Goal: Information Seeking & Learning: Find contact information

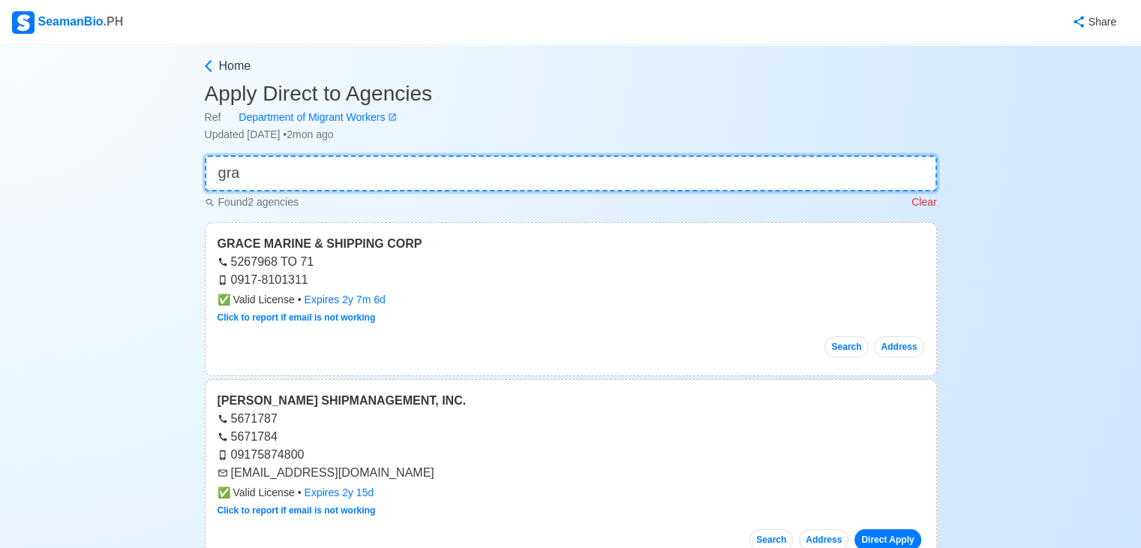
click at [388, 171] on input "gra" at bounding box center [571, 173] width 732 height 36
click at [388, 173] on input "gra" at bounding box center [571, 173] width 732 height 36
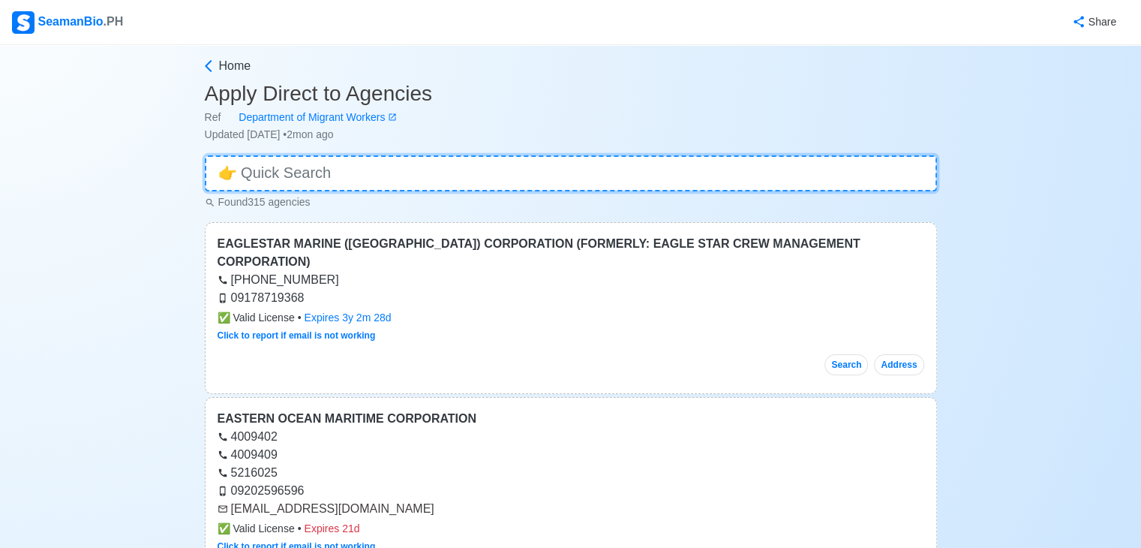
click at [595, 170] on input at bounding box center [571, 173] width 732 height 36
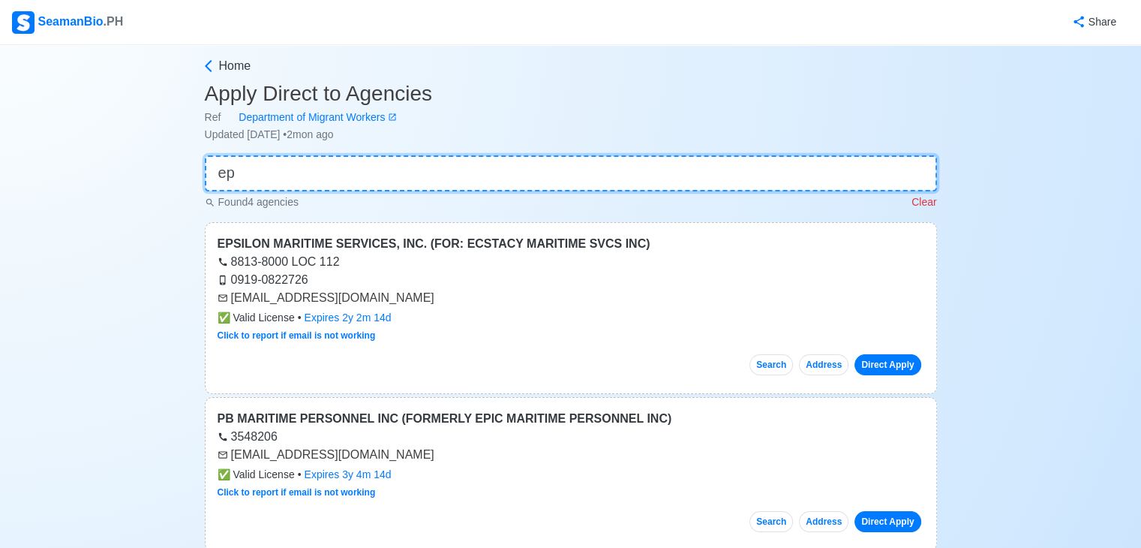
type input "ep"
click at [528, 182] on input "ep" at bounding box center [571, 173] width 732 height 36
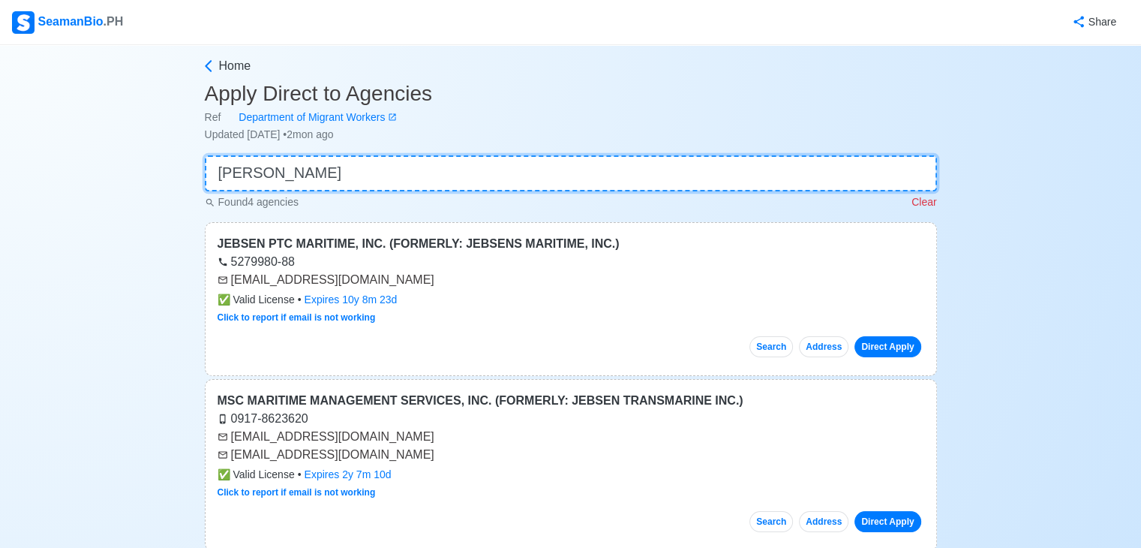
type input "[PERSON_NAME]"
click at [476, 173] on input "[PERSON_NAME]" at bounding box center [571, 173] width 732 height 36
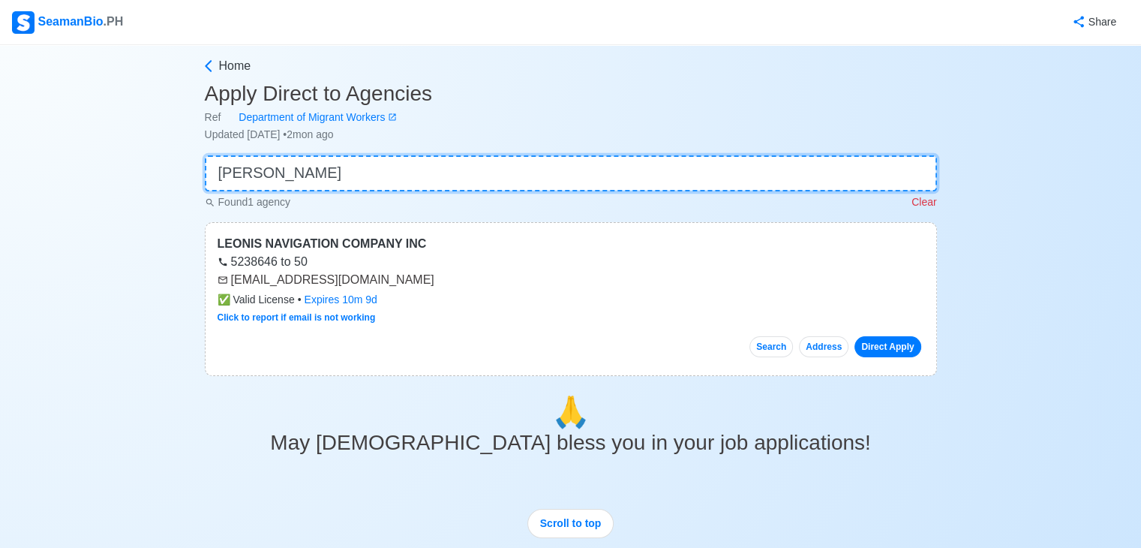
type input "[PERSON_NAME]"
click at [411, 160] on input "[PERSON_NAME]" at bounding box center [571, 173] width 732 height 36
click at [410, 161] on input "[PERSON_NAME]" at bounding box center [571, 173] width 732 height 36
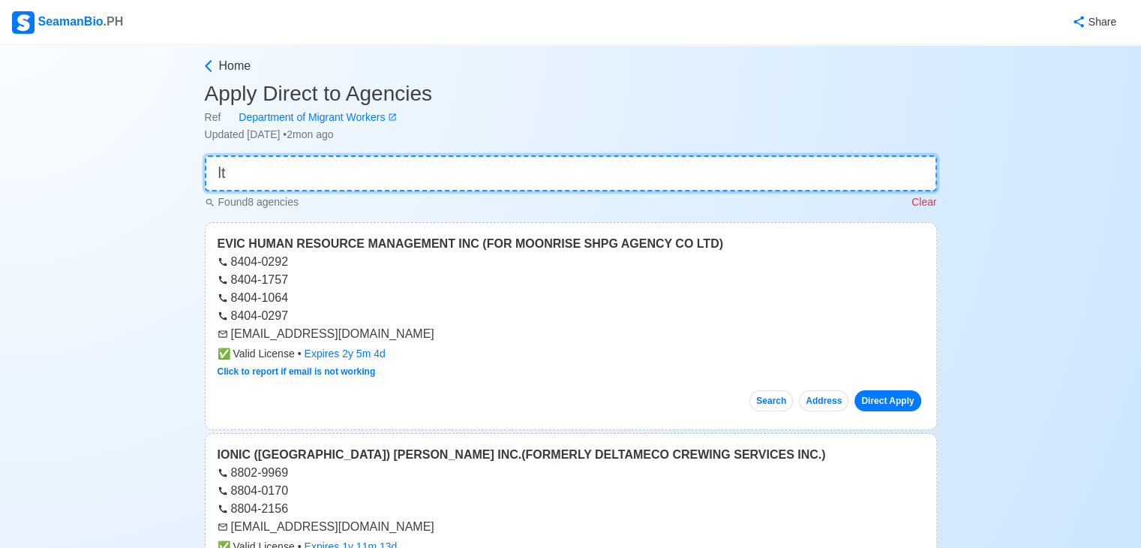
type input "l"
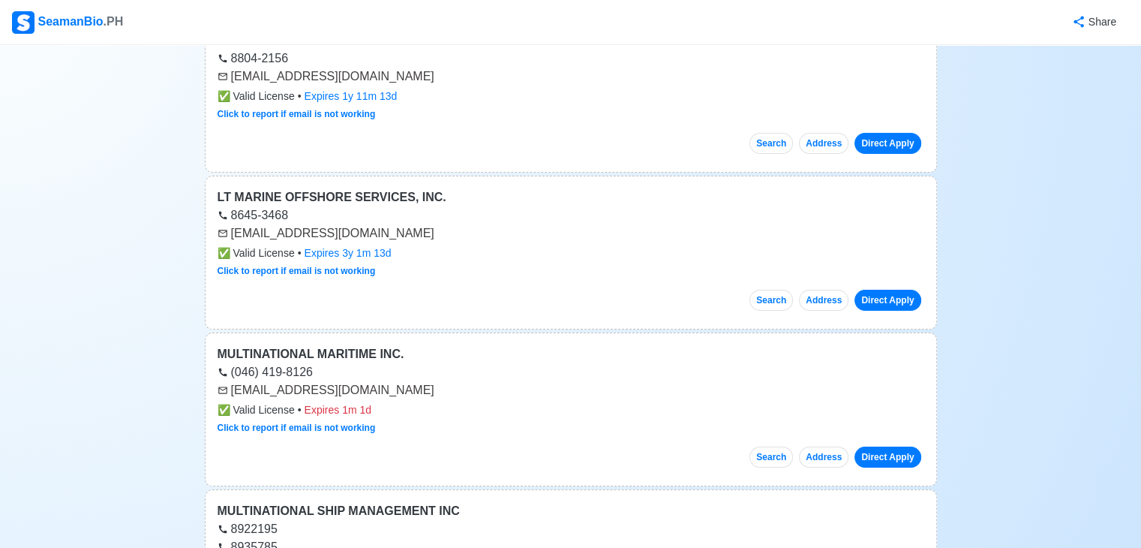
scroll to position [459, 0]
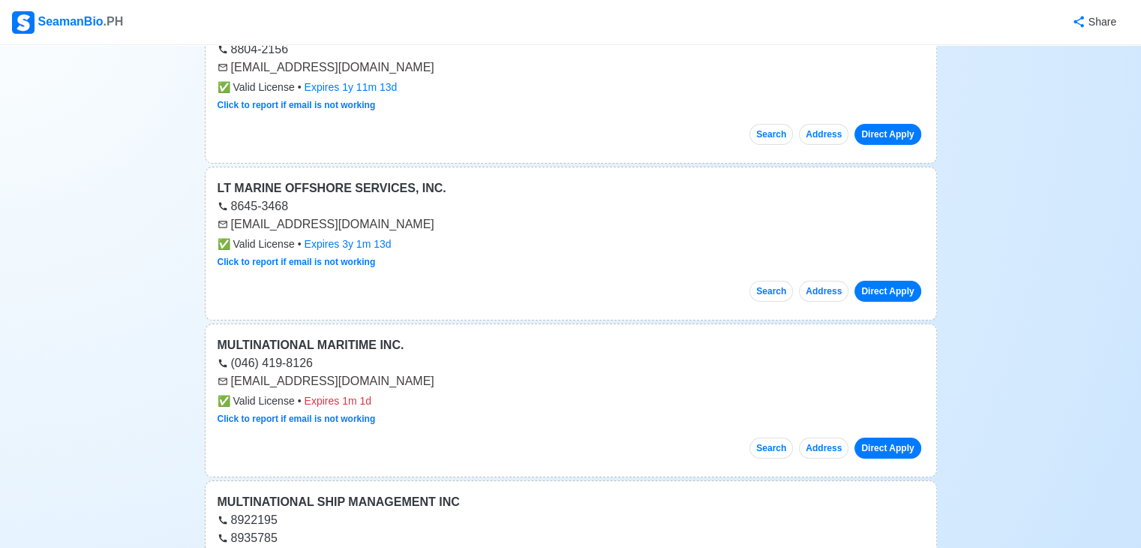
type input "LT"
drag, startPoint x: 230, startPoint y: 223, endPoint x: 329, endPoint y: 220, distance: 99.1
click at [329, 220] on div "[EMAIL_ADDRESS][DOMAIN_NAME]" at bounding box center [571, 224] width 707 height 18
copy div "[EMAIL_ADDRESS][DOMAIN_NAME]"
click at [517, 226] on div "[EMAIL_ADDRESS][DOMAIN_NAME]" at bounding box center [571, 224] width 707 height 18
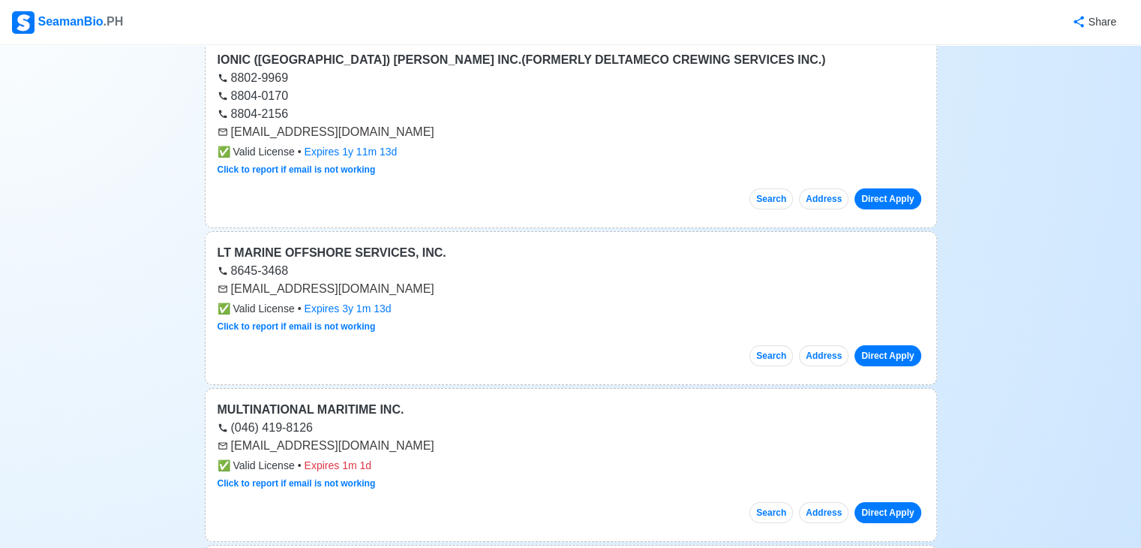
scroll to position [0, 0]
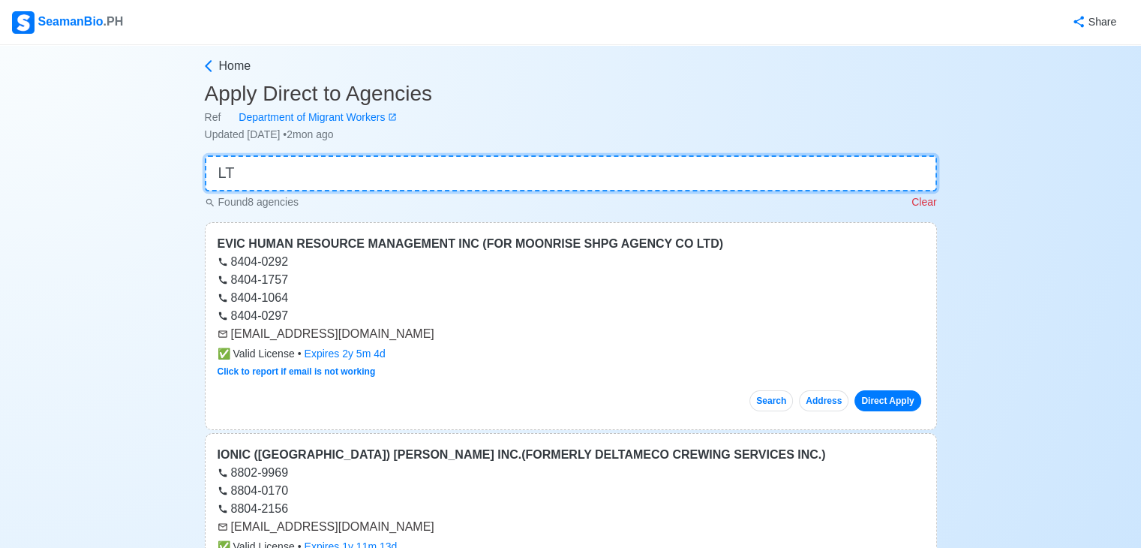
click at [544, 169] on input "LT" at bounding box center [571, 173] width 732 height 36
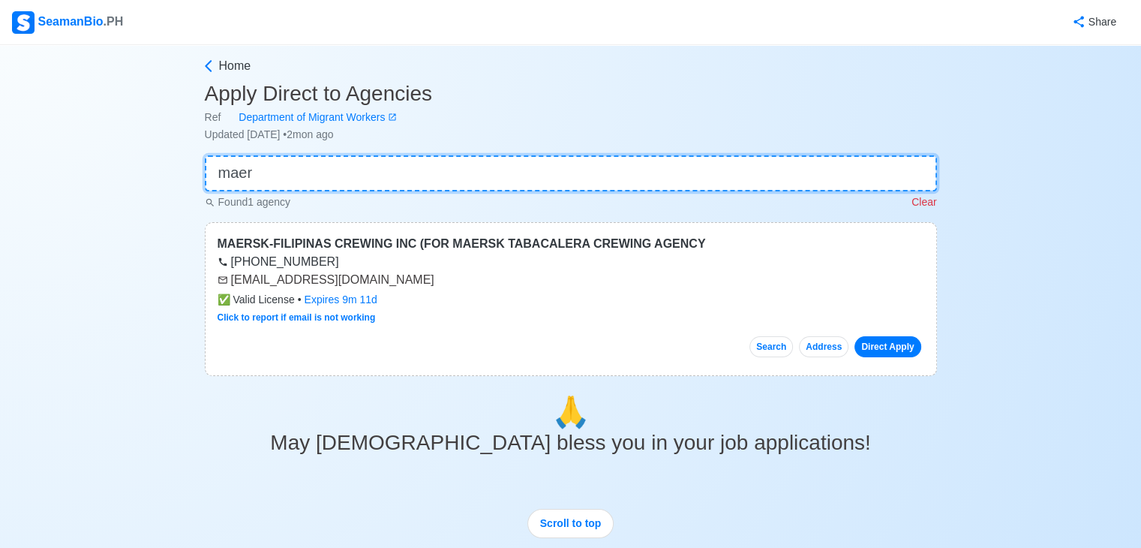
type input "maer"
drag, startPoint x: 232, startPoint y: 280, endPoint x: 384, endPoint y: 285, distance: 152.4
click at [384, 285] on div "[EMAIL_ADDRESS][DOMAIN_NAME]" at bounding box center [571, 280] width 707 height 18
copy div "[EMAIL_ADDRESS][DOMAIN_NAME]"
click at [427, 179] on input "maer" at bounding box center [571, 173] width 732 height 36
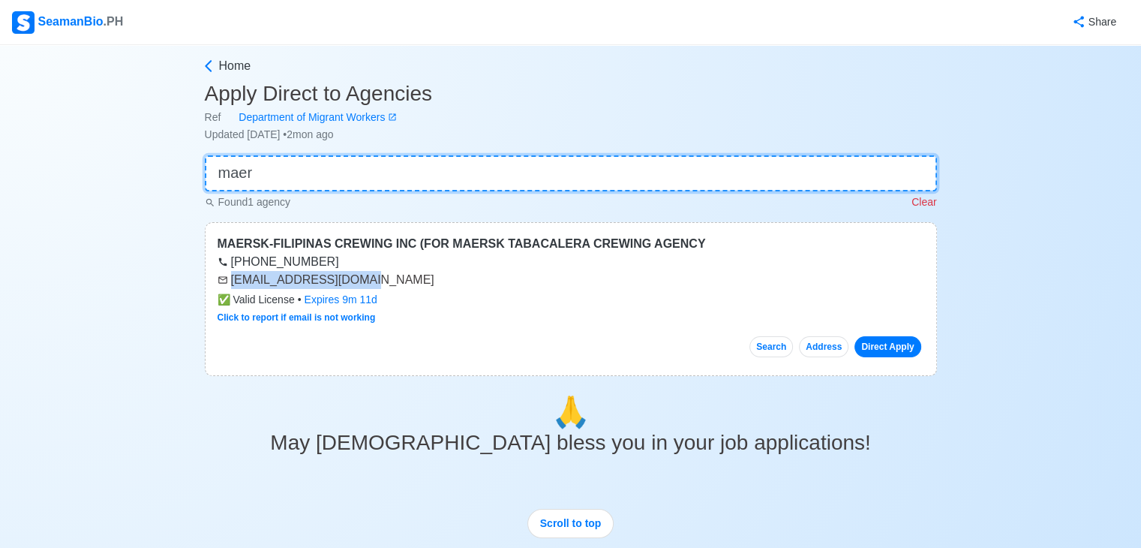
click at [426, 175] on input "maer" at bounding box center [571, 173] width 732 height 36
click at [426, 172] on input "maer" at bounding box center [571, 173] width 732 height 36
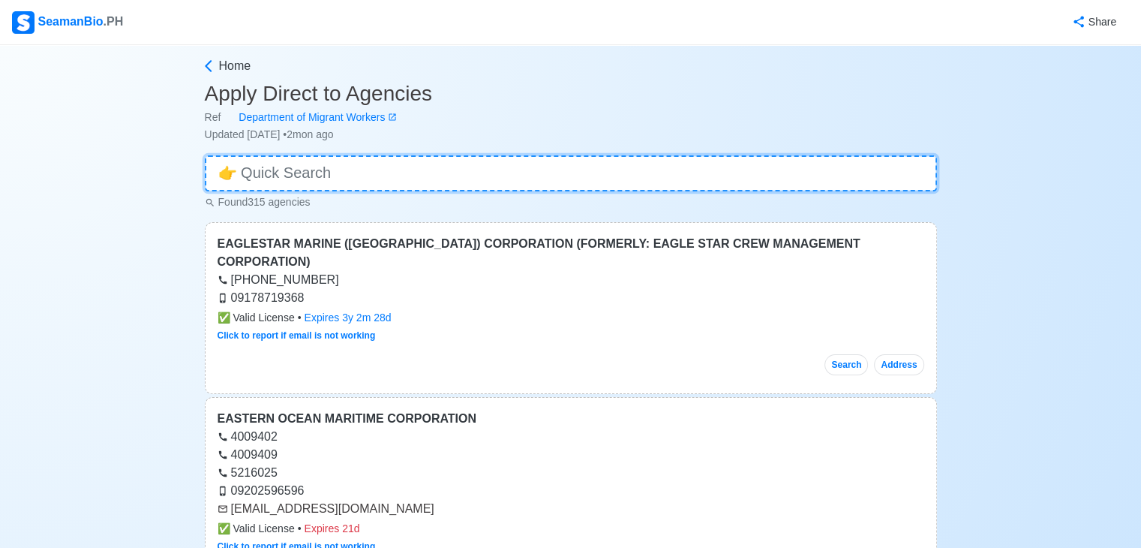
click at [413, 162] on input at bounding box center [571, 173] width 732 height 36
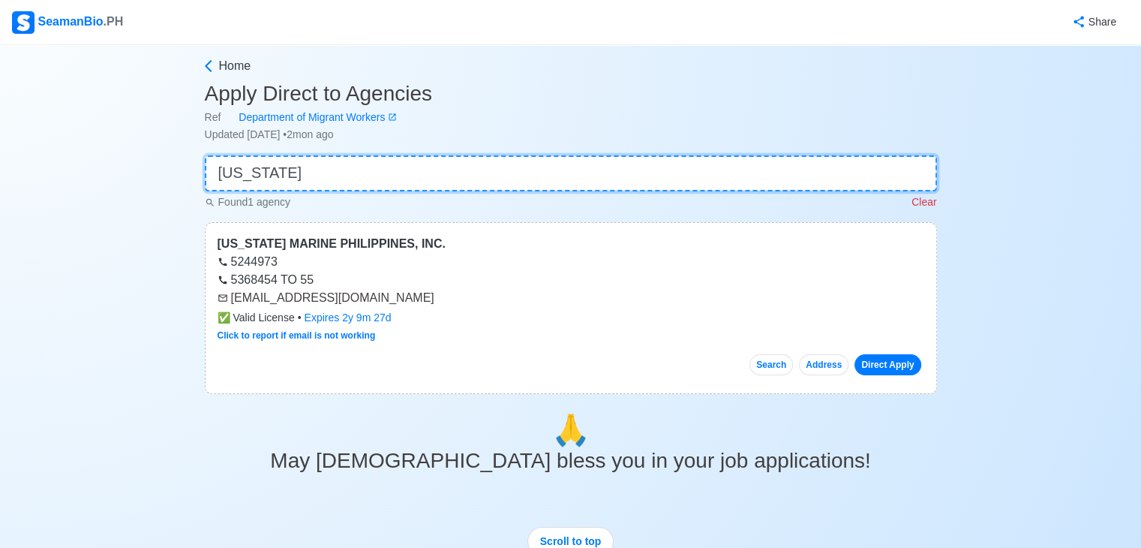
type input "[US_STATE]"
drag, startPoint x: 231, startPoint y: 298, endPoint x: 437, endPoint y: 296, distance: 206.4
click at [437, 296] on div "[EMAIL_ADDRESS][DOMAIN_NAME]" at bounding box center [571, 298] width 707 height 18
copy div "[EMAIL_ADDRESS][DOMAIN_NAME]"
click at [381, 178] on input "[US_STATE]" at bounding box center [571, 173] width 732 height 36
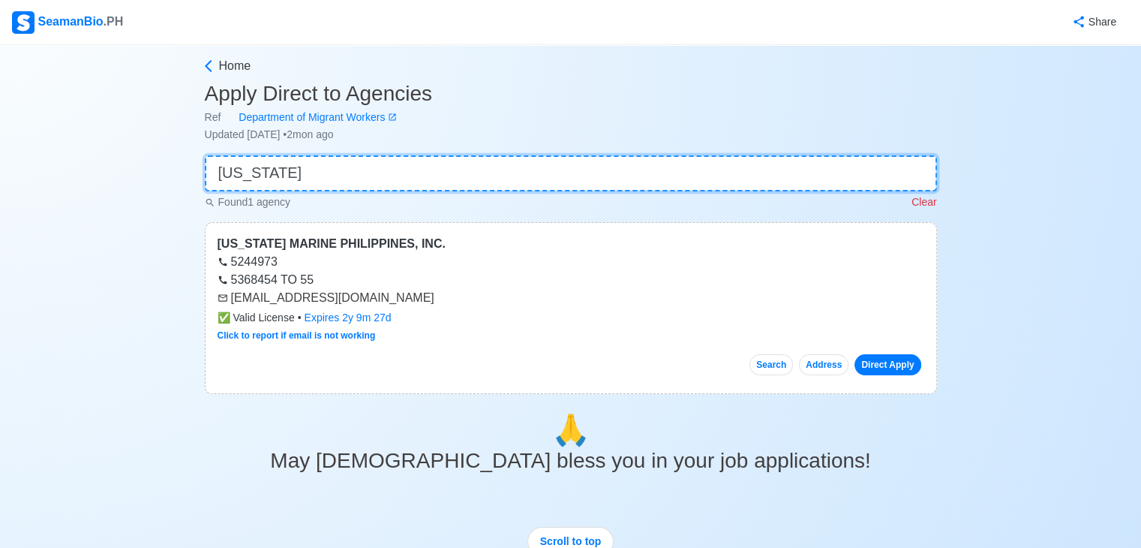
click at [380, 175] on input "[US_STATE]" at bounding box center [571, 173] width 732 height 36
click at [378, 173] on input "[US_STATE]" at bounding box center [571, 173] width 732 height 36
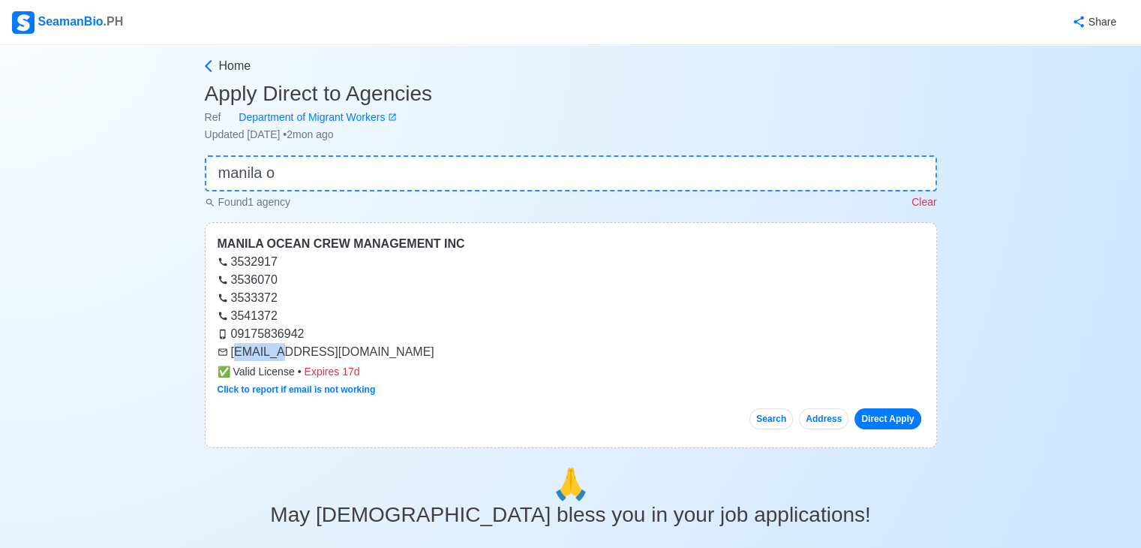
drag, startPoint x: 234, startPoint y: 352, endPoint x: 276, endPoint y: 348, distance: 42.2
click at [276, 348] on div "[EMAIL_ADDRESS][DOMAIN_NAME]" at bounding box center [571, 352] width 707 height 18
click at [228, 350] on div "[EMAIL_ADDRESS][DOMAIN_NAME]" at bounding box center [571, 352] width 707 height 18
drag, startPoint x: 230, startPoint y: 350, endPoint x: 405, endPoint y: 353, distance: 174.9
click at [405, 353] on div "[EMAIL_ADDRESS][DOMAIN_NAME]" at bounding box center [571, 352] width 707 height 18
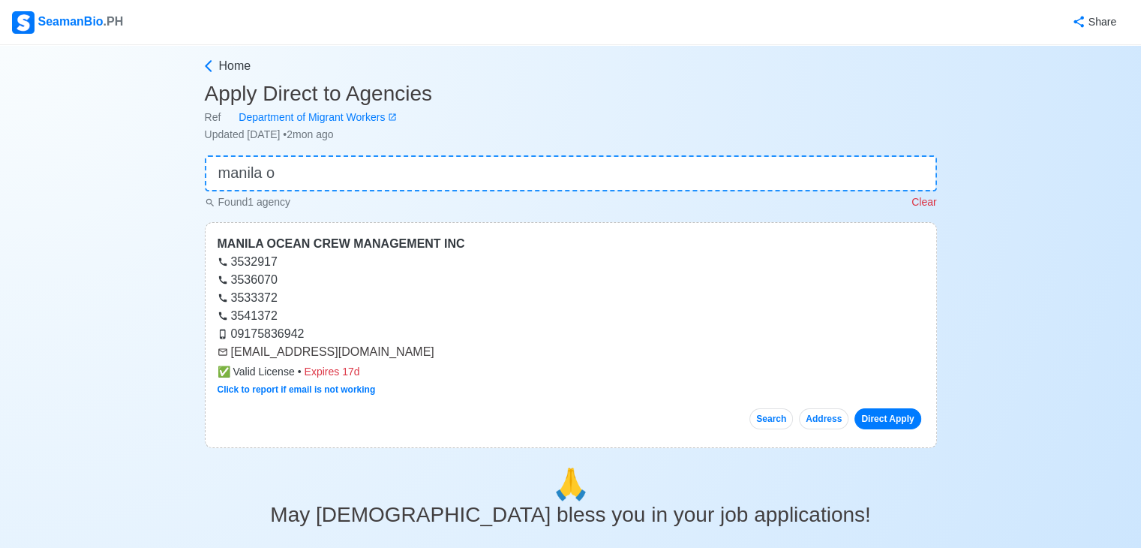
copy div "[EMAIL_ADDRESS][DOMAIN_NAME]"
click at [330, 163] on input "manila o" at bounding box center [571, 173] width 732 height 36
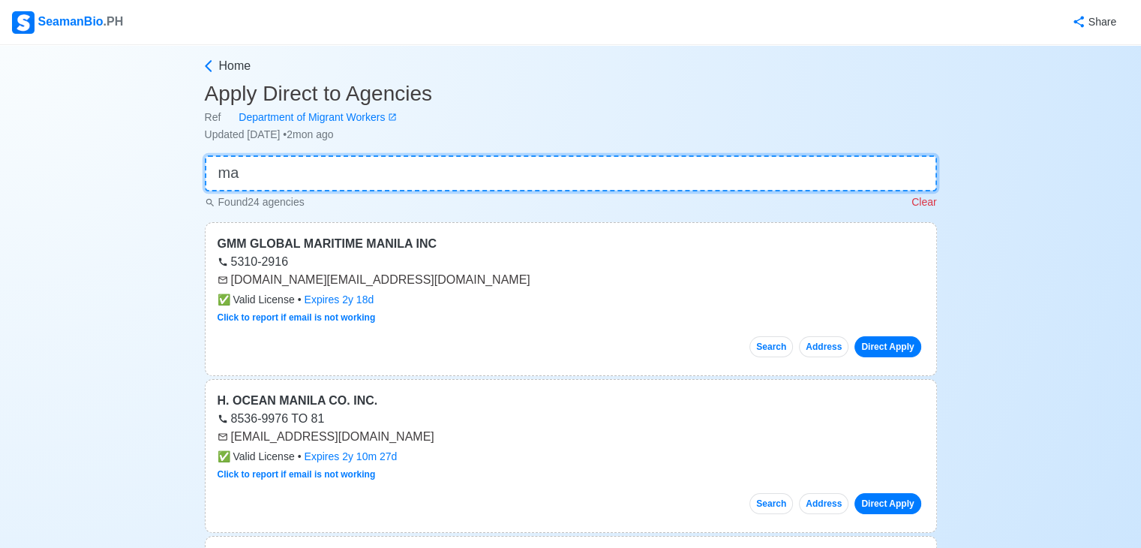
type input "m"
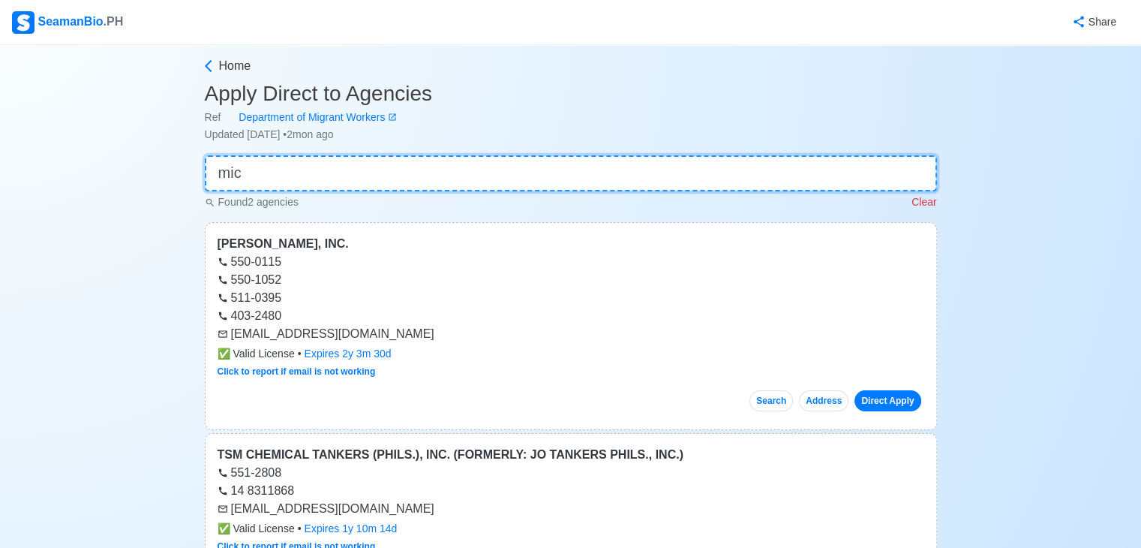
type input "mic"
drag, startPoint x: 233, startPoint y: 334, endPoint x: 386, endPoint y: 334, distance: 153.8
click at [386, 334] on div "[EMAIL_ADDRESS][DOMAIN_NAME]" at bounding box center [571, 334] width 707 height 18
copy div "[EMAIL_ADDRESS][DOMAIN_NAME]"
click at [369, 168] on input "mic" at bounding box center [571, 173] width 732 height 36
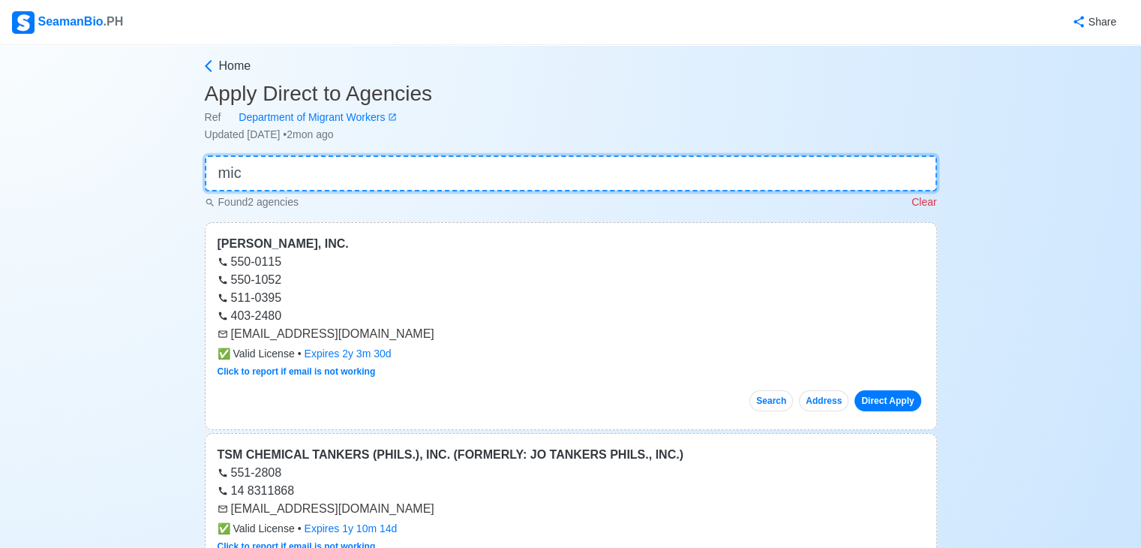
click at [368, 167] on input "mic" at bounding box center [571, 173] width 732 height 36
click at [366, 173] on input "mic" at bounding box center [571, 173] width 732 height 36
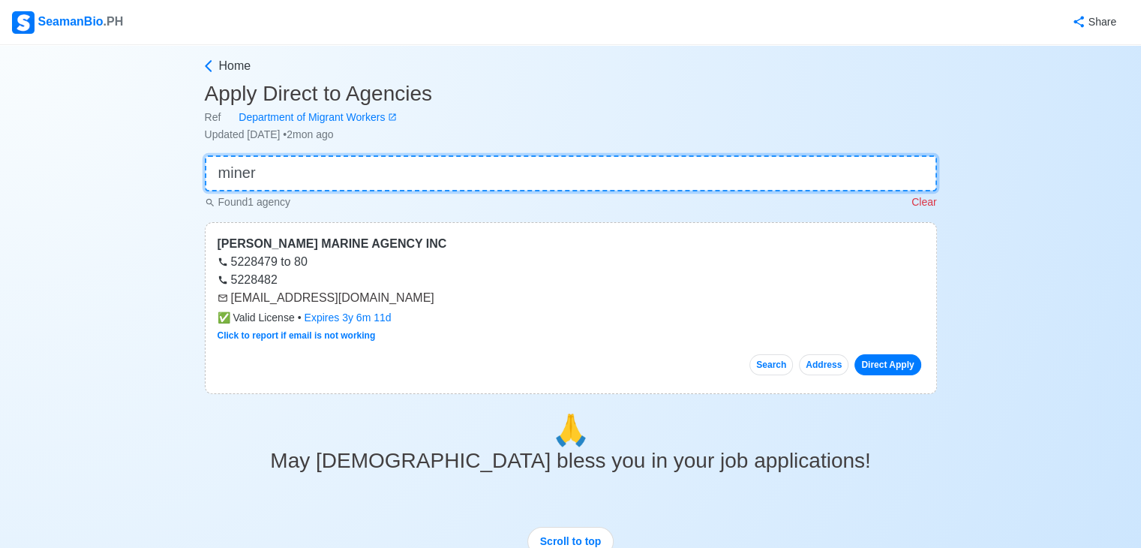
type input "miner"
drag, startPoint x: 231, startPoint y: 298, endPoint x: 468, endPoint y: 301, distance: 237.1
click at [468, 300] on div "[EMAIL_ADDRESS][DOMAIN_NAME]" at bounding box center [571, 298] width 707 height 18
copy div "[EMAIL_ADDRESS][DOMAIN_NAME]"
click at [517, 80] on div "Home" at bounding box center [571, 69] width 732 height 24
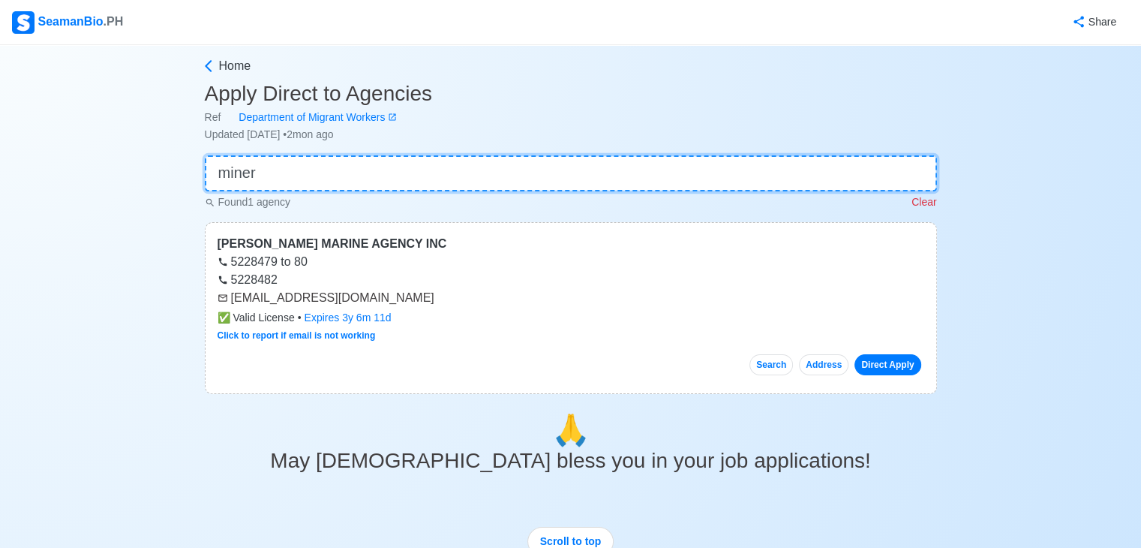
click at [371, 171] on input "miner" at bounding box center [571, 173] width 732 height 36
click at [372, 172] on input "miner" at bounding box center [571, 173] width 732 height 36
type input "mot"
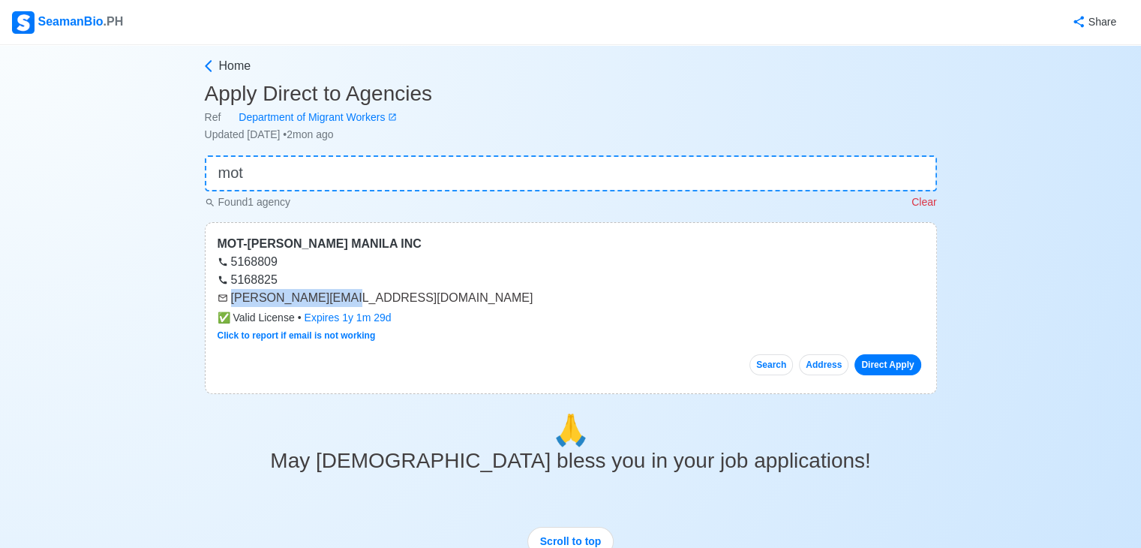
drag, startPoint x: 230, startPoint y: 301, endPoint x: 368, endPoint y: 302, distance: 137.3
click at [368, 302] on div "[PERSON_NAME][EMAIL_ADDRESS][DOMAIN_NAME]" at bounding box center [571, 298] width 707 height 18
copy div "[PERSON_NAME][EMAIL_ADDRESS][DOMAIN_NAME]"
click at [368, 172] on input "mot" at bounding box center [571, 173] width 732 height 36
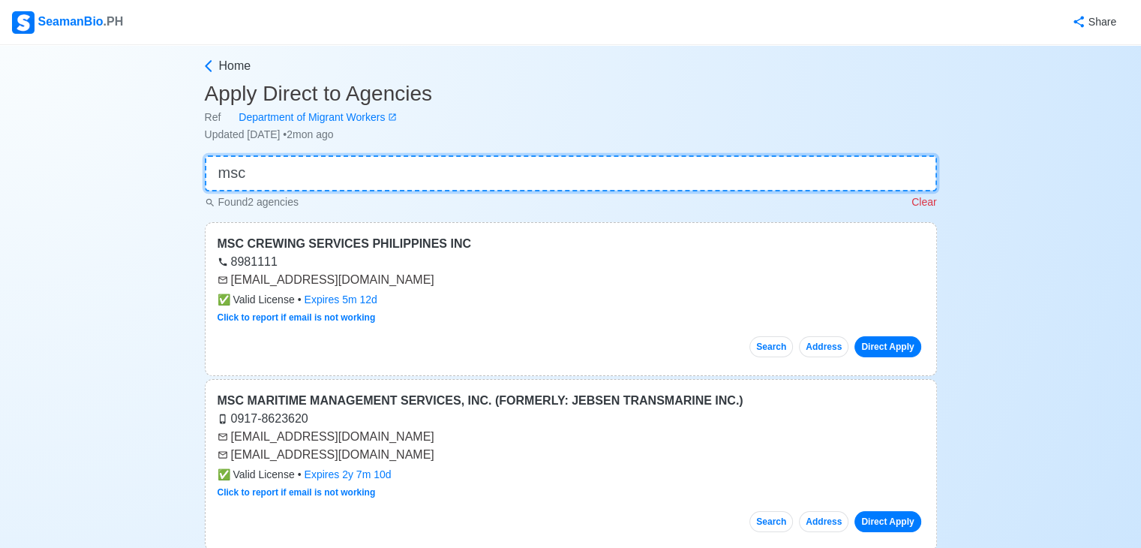
type input "msc"
drag, startPoint x: 230, startPoint y: 281, endPoint x: 374, endPoint y: 283, distance: 143.3
click at [374, 283] on div "[EMAIL_ADDRESS][DOMAIN_NAME]" at bounding box center [571, 280] width 707 height 18
copy div "[EMAIL_ADDRESS][DOMAIN_NAME]"
click at [334, 158] on input "msc" at bounding box center [571, 173] width 732 height 36
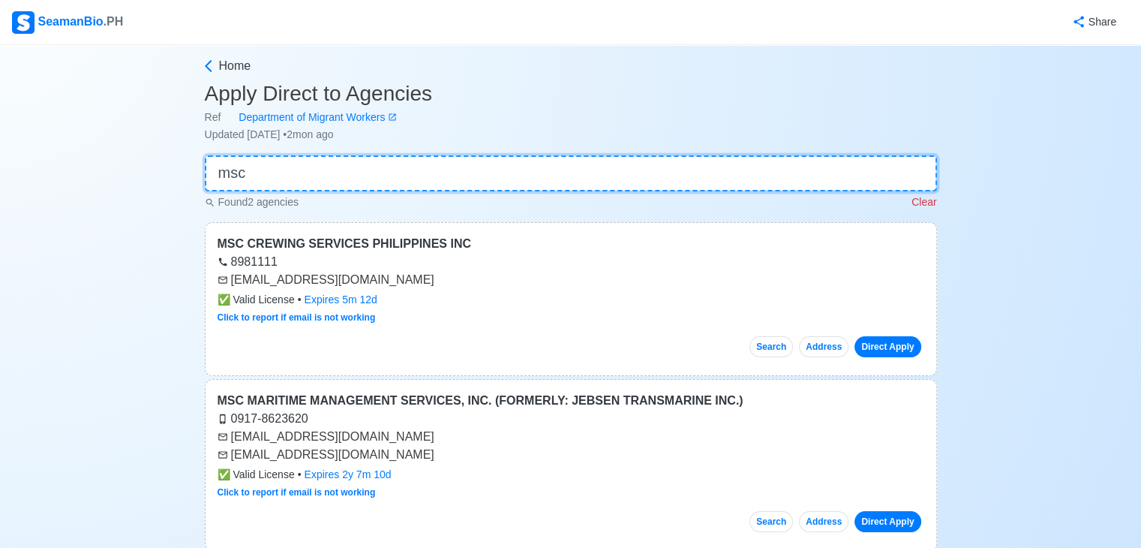
click at [330, 163] on input "msc" at bounding box center [571, 173] width 732 height 36
click at [330, 160] on input "msc" at bounding box center [571, 173] width 732 height 36
click at [332, 160] on input "msc" at bounding box center [571, 173] width 732 height 36
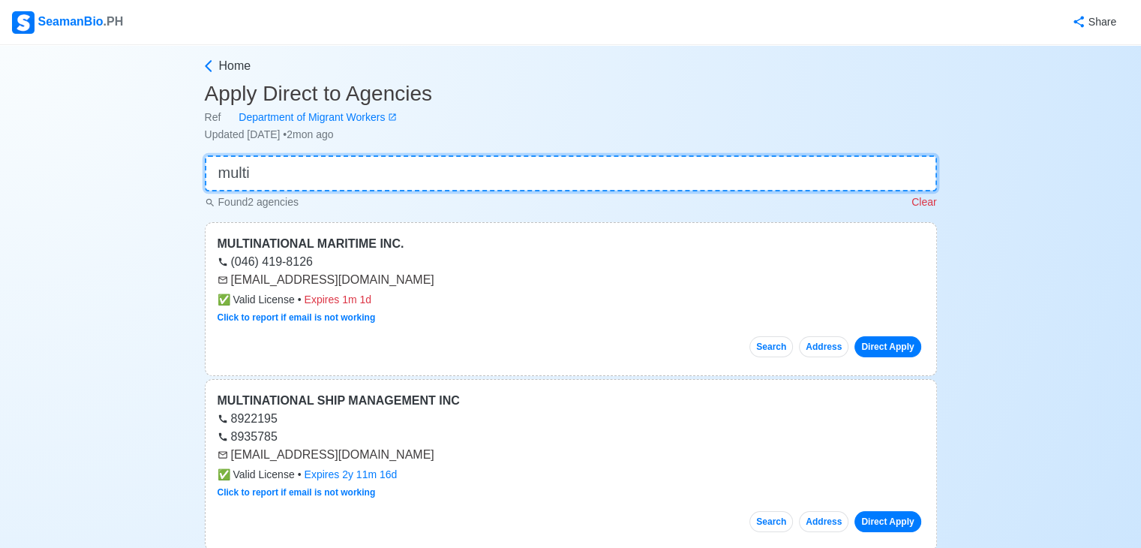
type input "multi"
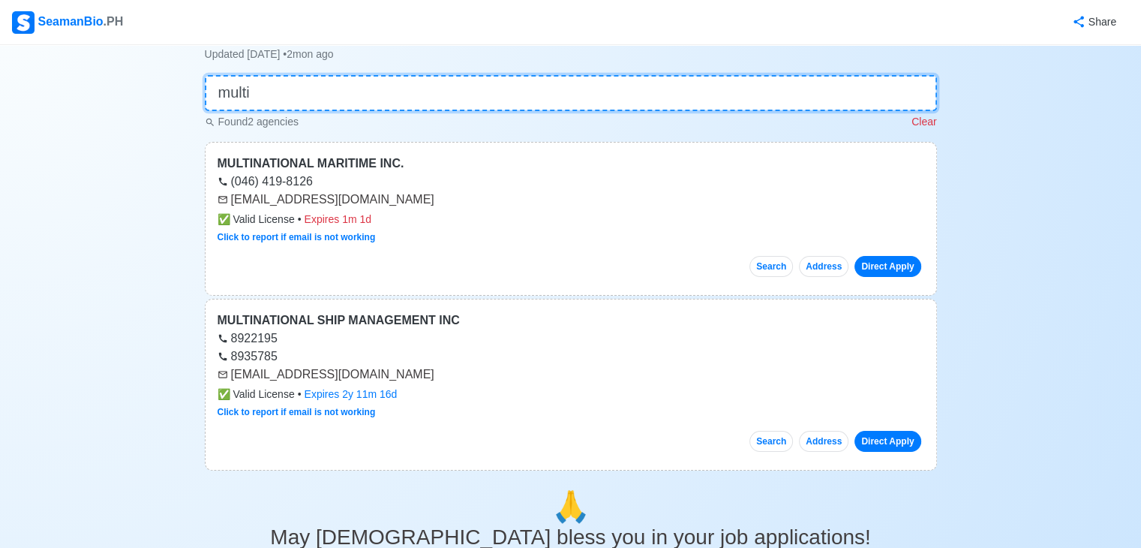
scroll to position [123, 0]
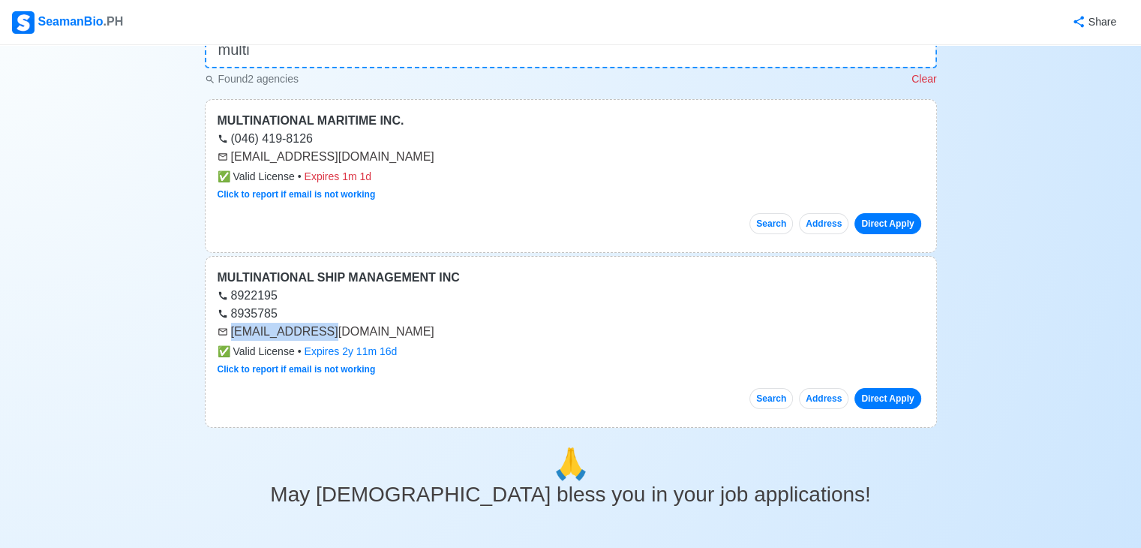
drag, startPoint x: 231, startPoint y: 333, endPoint x: 362, endPoint y: 324, distance: 130.9
click at [336, 328] on div "[EMAIL_ADDRESS][DOMAIN_NAME]" at bounding box center [571, 332] width 707 height 18
copy div "[EMAIL_ADDRESS][DOMAIN_NAME]"
click at [550, 216] on div "Search Address Direct Apply" at bounding box center [571, 217] width 707 height 33
drag, startPoint x: 231, startPoint y: 157, endPoint x: 331, endPoint y: 158, distance: 99.8
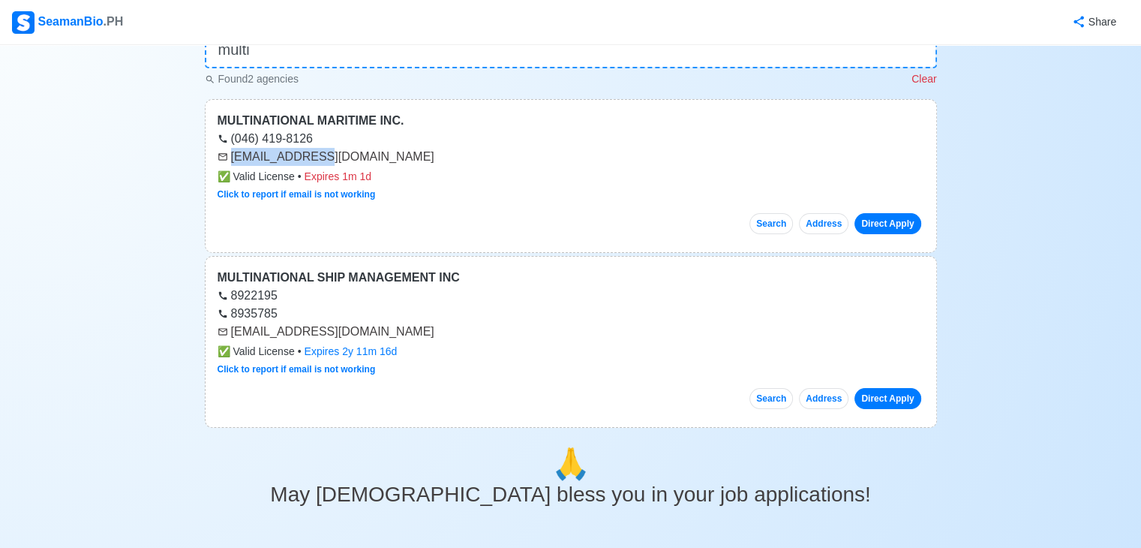
click at [331, 158] on div "[EMAIL_ADDRESS][DOMAIN_NAME]" at bounding box center [571, 157] width 707 height 18
copy div "[EMAIL_ADDRESS][DOMAIN_NAME]"
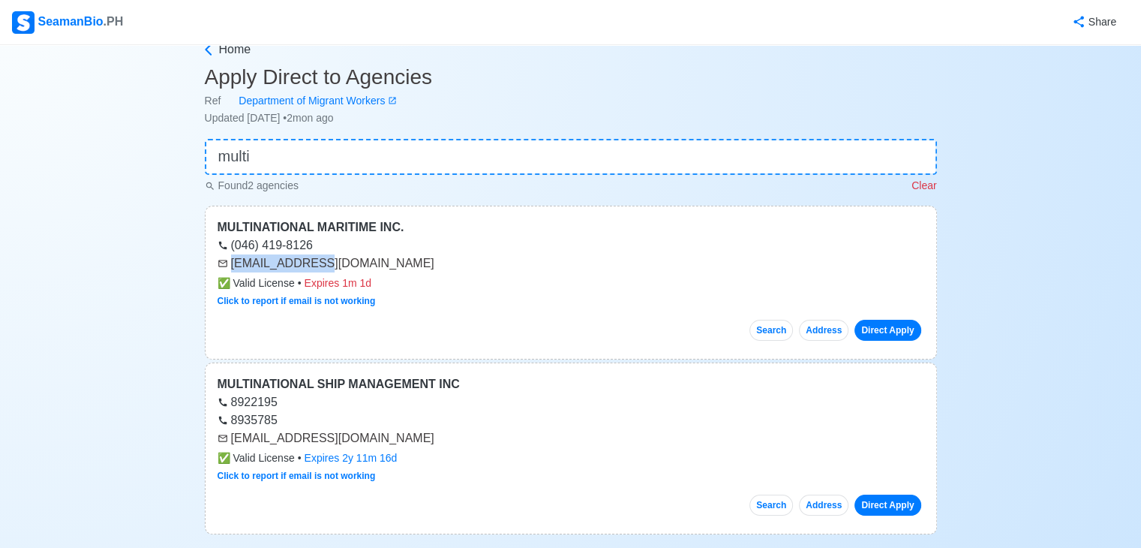
scroll to position [0, 0]
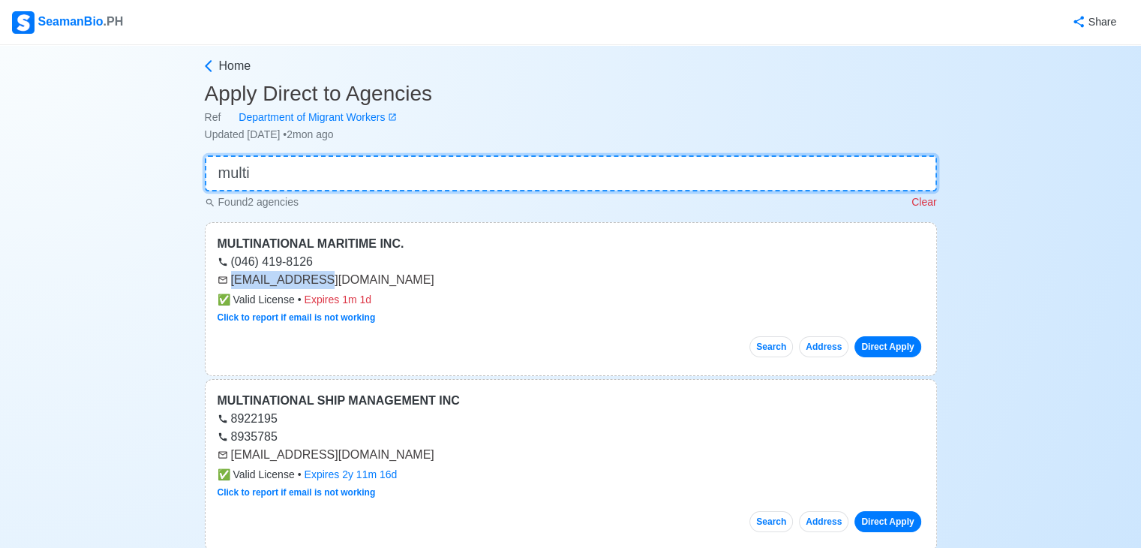
click at [359, 184] on input "multi" at bounding box center [571, 173] width 732 height 36
click at [360, 183] on input "multi" at bounding box center [571, 173] width 732 height 36
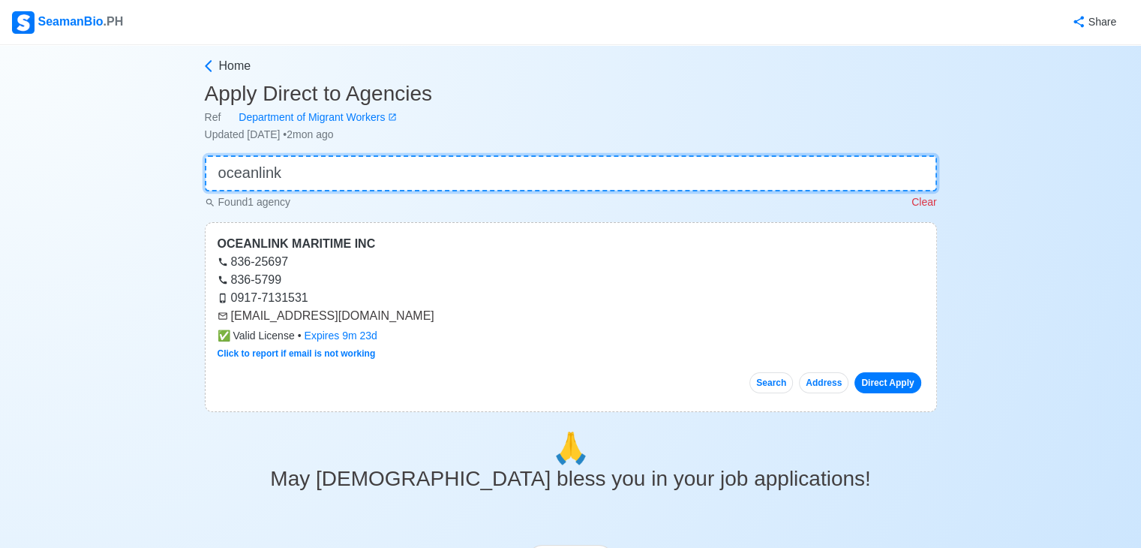
type input "oceanlink"
drag, startPoint x: 230, startPoint y: 314, endPoint x: 368, endPoint y: 319, distance: 137.4
click at [368, 319] on div "[EMAIL_ADDRESS][DOMAIN_NAME]" at bounding box center [571, 316] width 707 height 18
click at [409, 171] on input "oceanlink" at bounding box center [571, 173] width 732 height 36
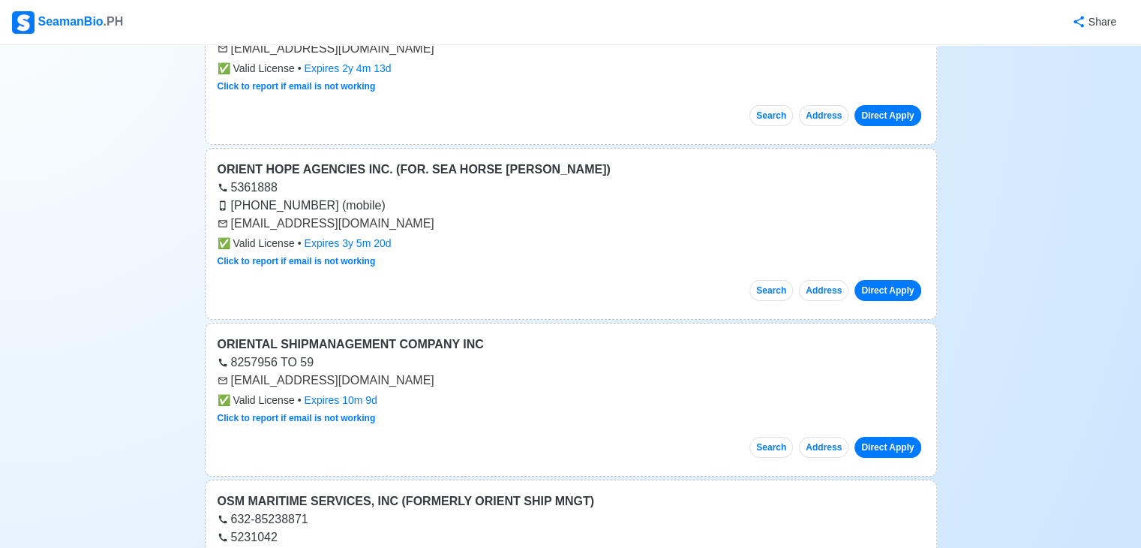
scroll to position [467, 0]
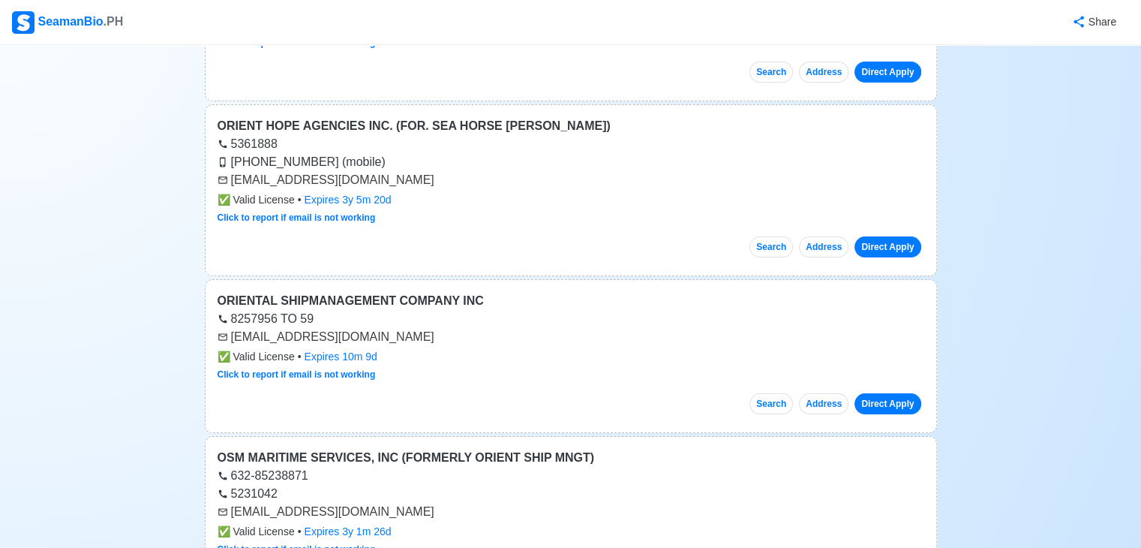
type input "orien"
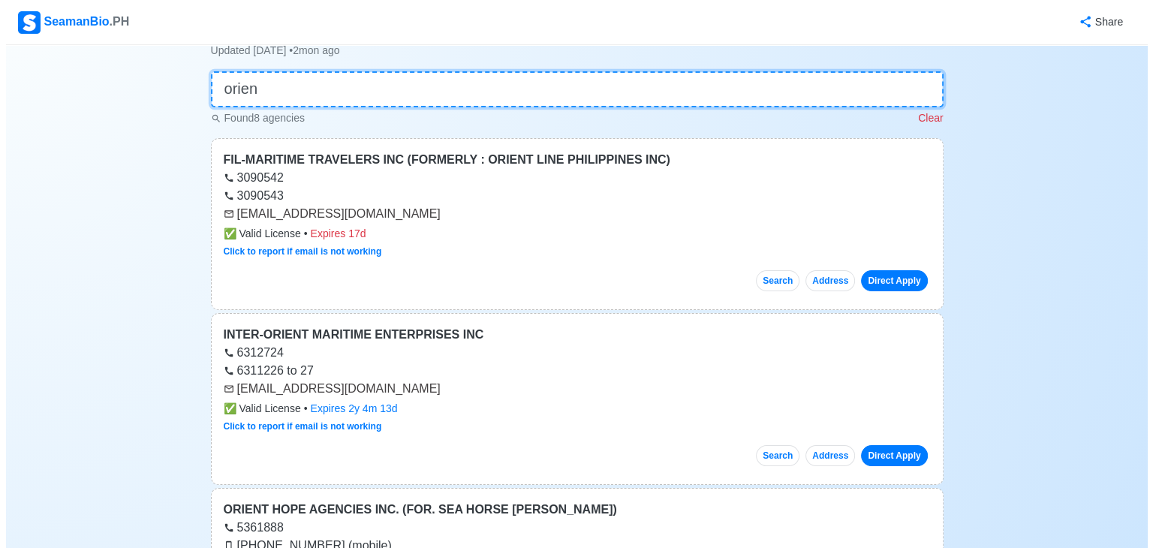
scroll to position [0, 0]
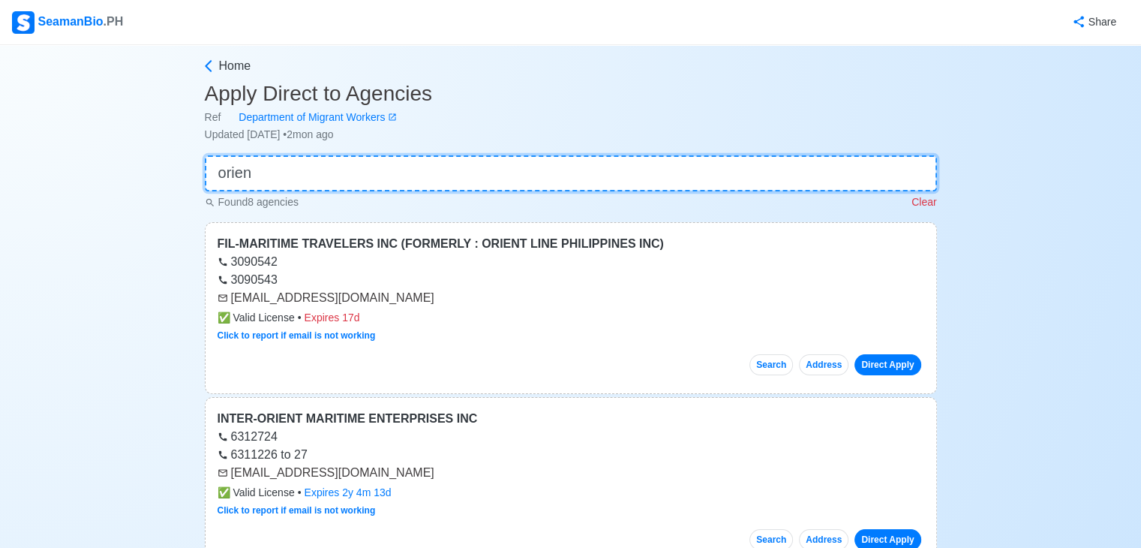
click at [420, 167] on input "orien" at bounding box center [571, 173] width 732 height 36
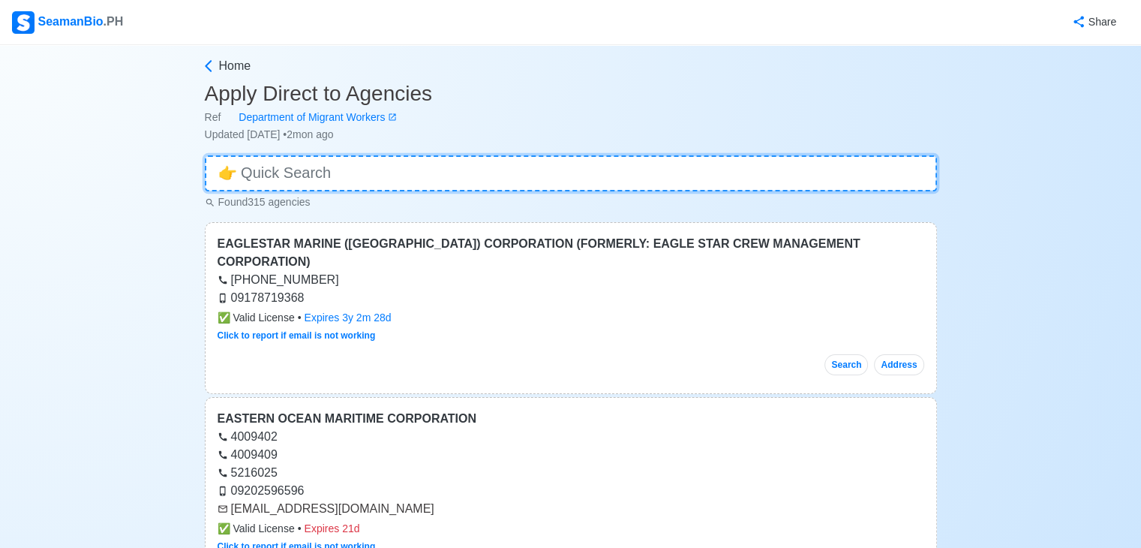
paste input "ORIONE CREW MANAGEMENT INC."
type input "O"
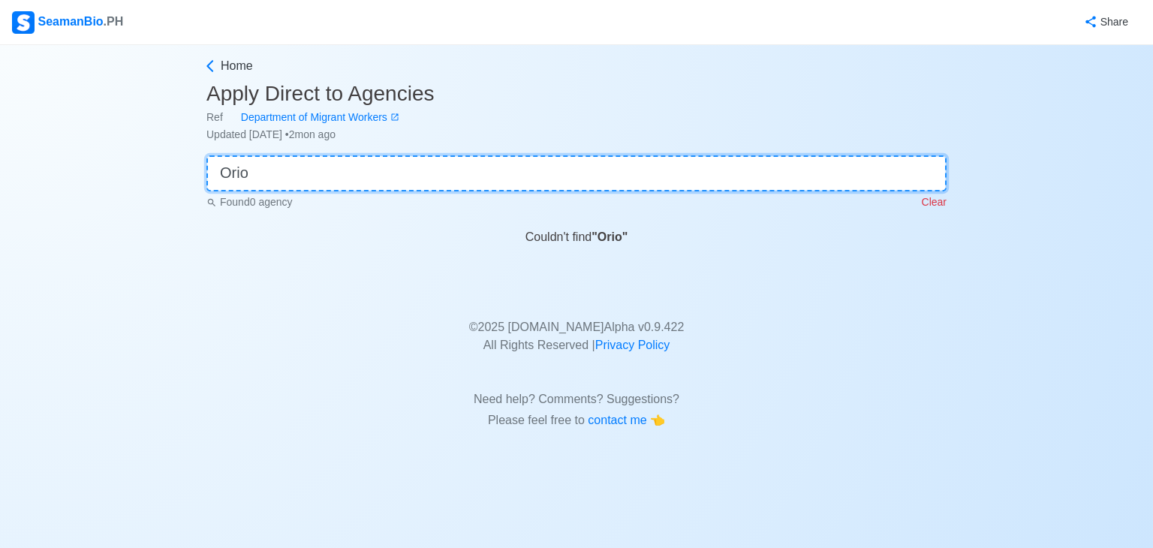
type input "Orio"
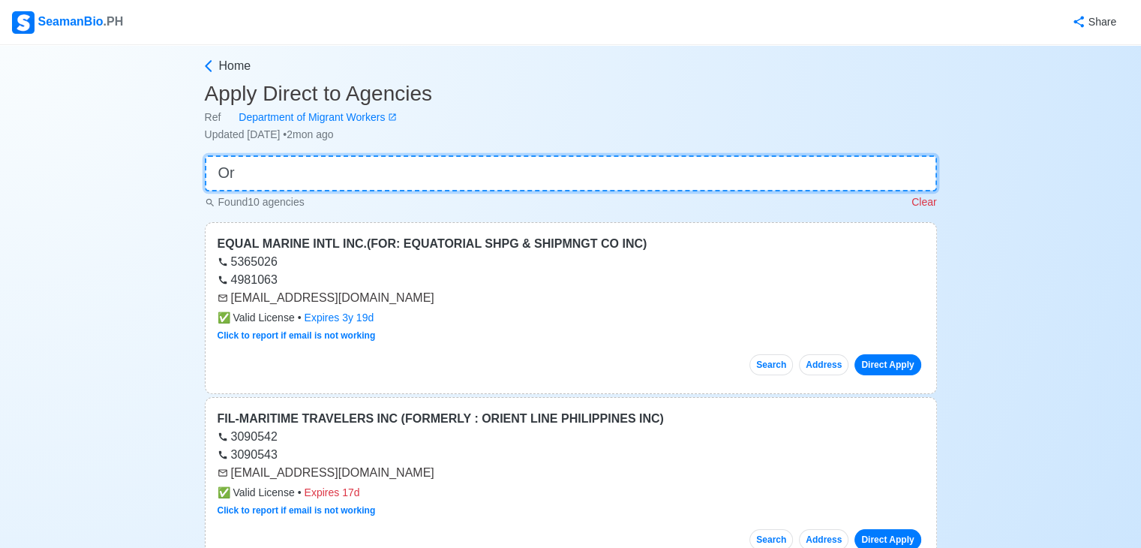
type input "O"
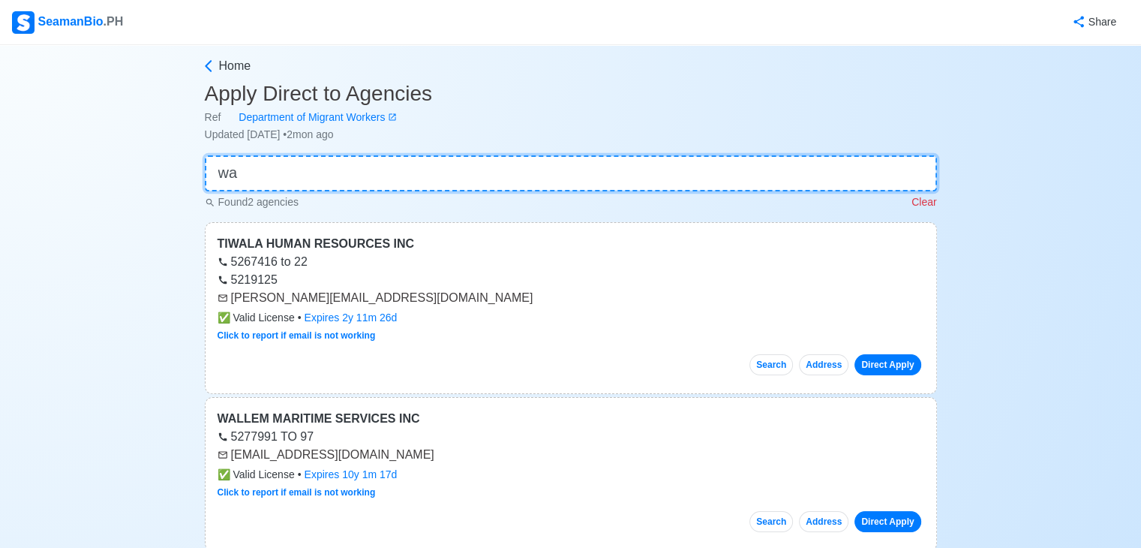
type input "w"
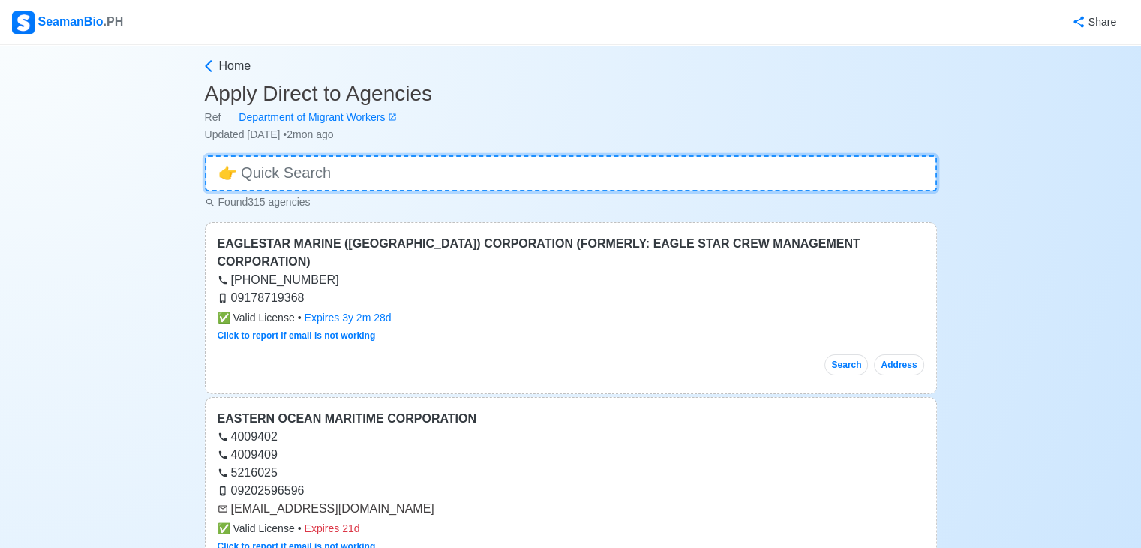
type input "\"
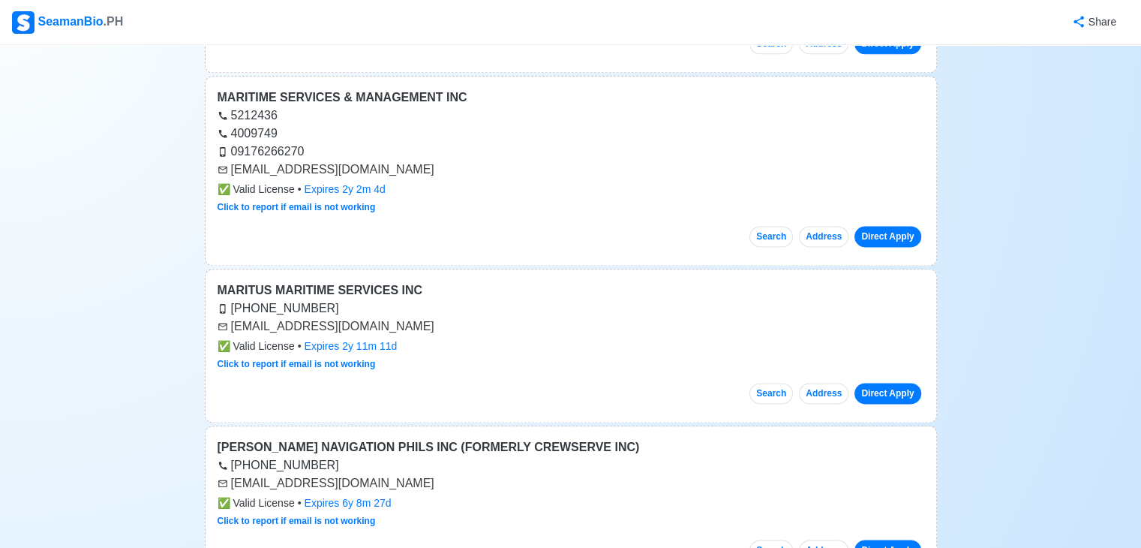
scroll to position [12986, 0]
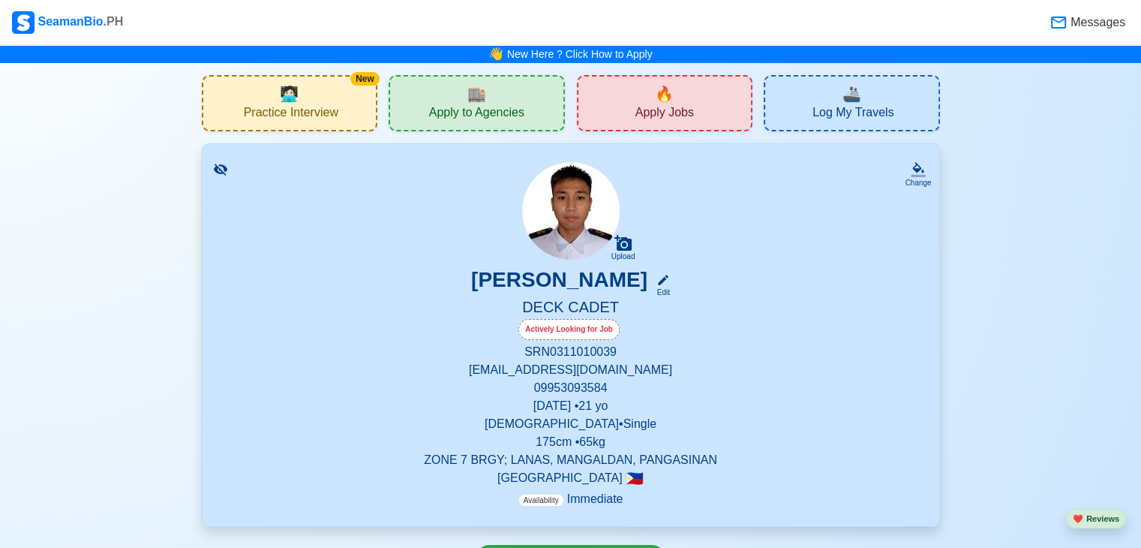
click at [489, 100] on div "🏬 Apply to Agencies" at bounding box center [477, 103] width 176 height 56
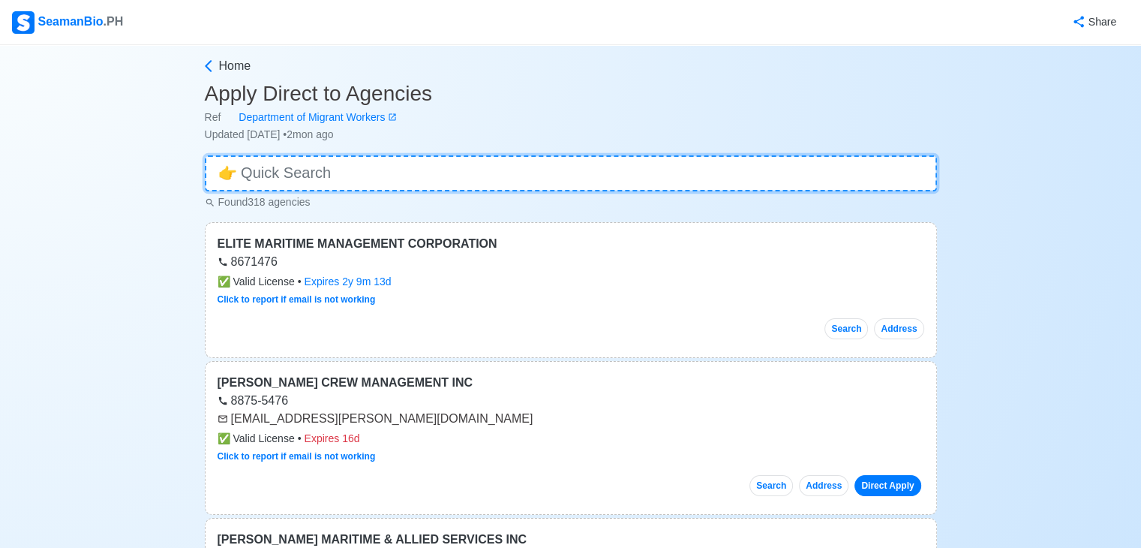
click at [426, 173] on input at bounding box center [571, 173] width 732 height 36
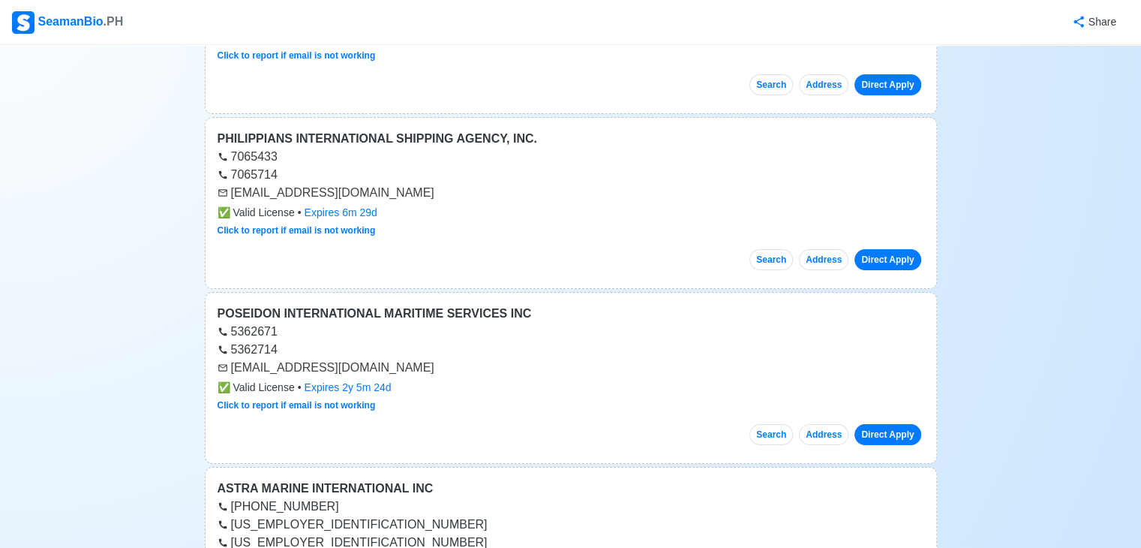
scroll to position [253, 0]
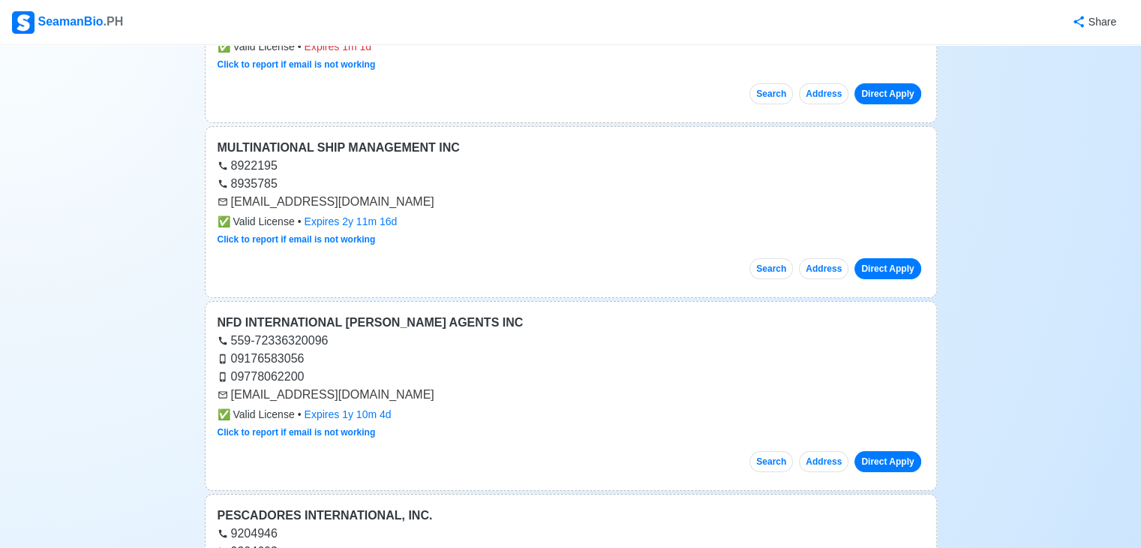
drag, startPoint x: 1140, startPoint y: 77, endPoint x: 1152, endPoint y: 59, distance: 21.0
click at [1141, 59] on html "SeamanBio .PH Share Home Apply Direct to Agencies Ref Department of Migrant Wor…" at bounding box center [570, 21] width 1141 height 548
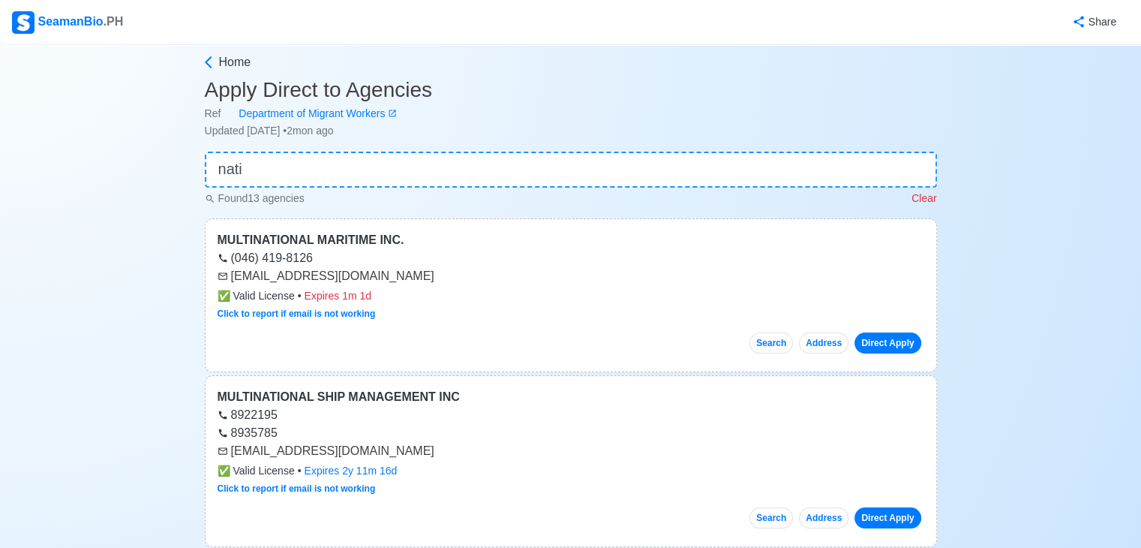
scroll to position [0, 0]
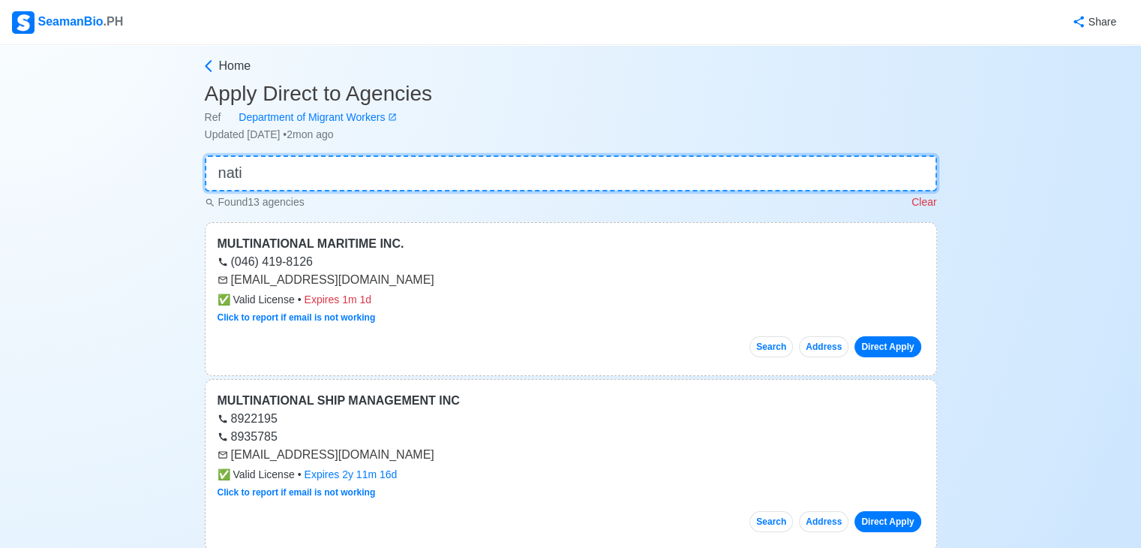
click at [393, 188] on input "nati" at bounding box center [571, 173] width 732 height 36
click at [404, 185] on input "nati" at bounding box center [571, 173] width 732 height 36
click at [407, 184] on input "nati" at bounding box center [571, 173] width 732 height 36
click at [405, 184] on input "nati" at bounding box center [571, 173] width 732 height 36
click at [402, 181] on input "nati" at bounding box center [571, 173] width 732 height 36
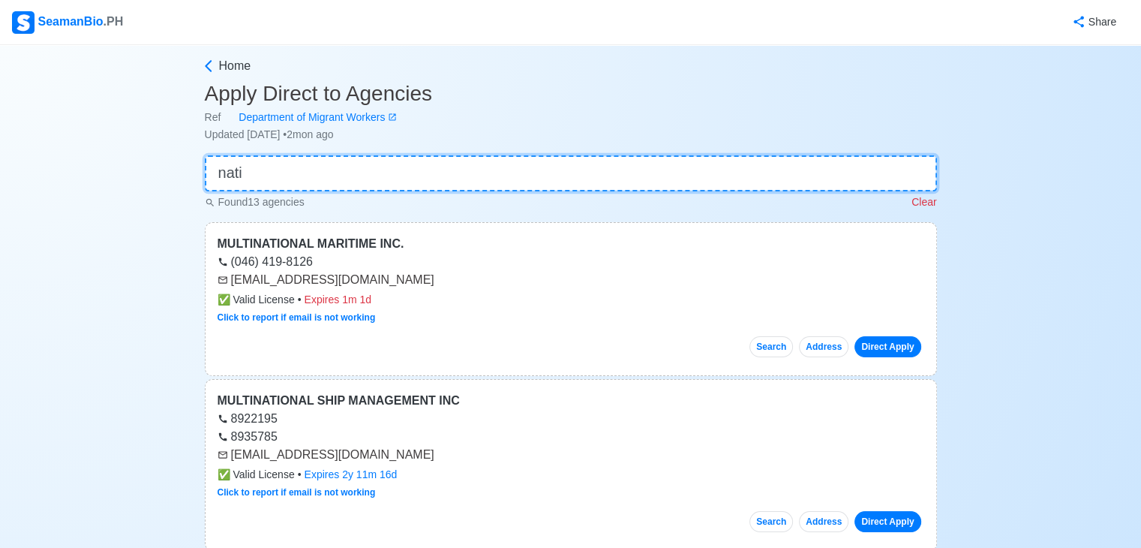
click at [401, 173] on input "nati" at bounding box center [571, 173] width 732 height 36
click at [354, 163] on input "nati" at bounding box center [571, 173] width 732 height 36
click at [313, 172] on input "nati" at bounding box center [571, 173] width 732 height 36
drag, startPoint x: 289, startPoint y: 173, endPoint x: 267, endPoint y: 173, distance: 21.8
click at [288, 173] on input "nati" at bounding box center [571, 173] width 732 height 36
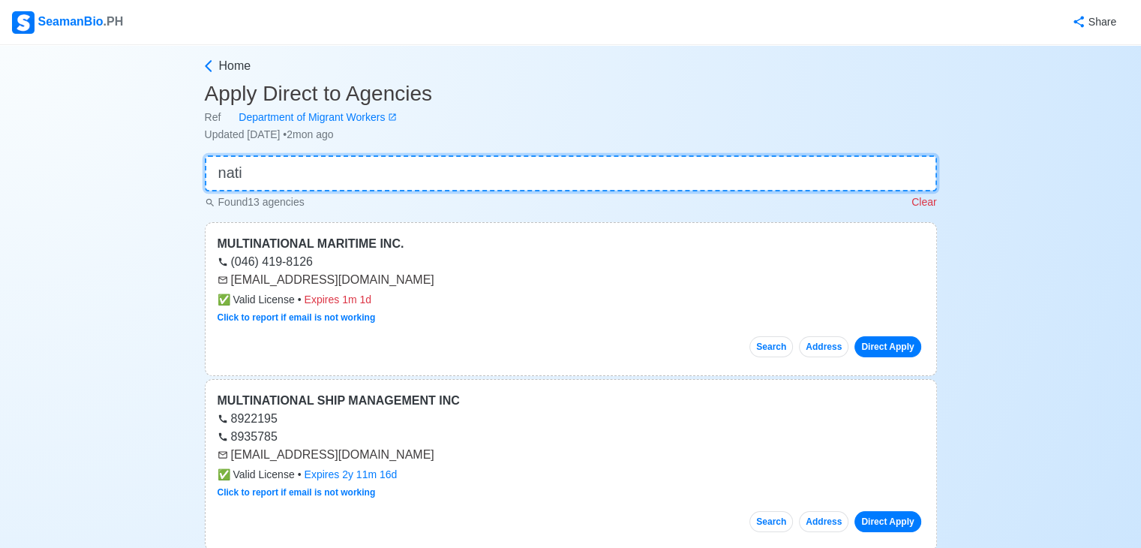
click at [267, 173] on input "nati" at bounding box center [571, 173] width 732 height 36
click at [243, 173] on input "nati" at bounding box center [571, 173] width 732 height 36
click at [215, 173] on input "nati" at bounding box center [571, 173] width 732 height 36
drag, startPoint x: 237, startPoint y: 173, endPoint x: 198, endPoint y: 170, distance: 39.1
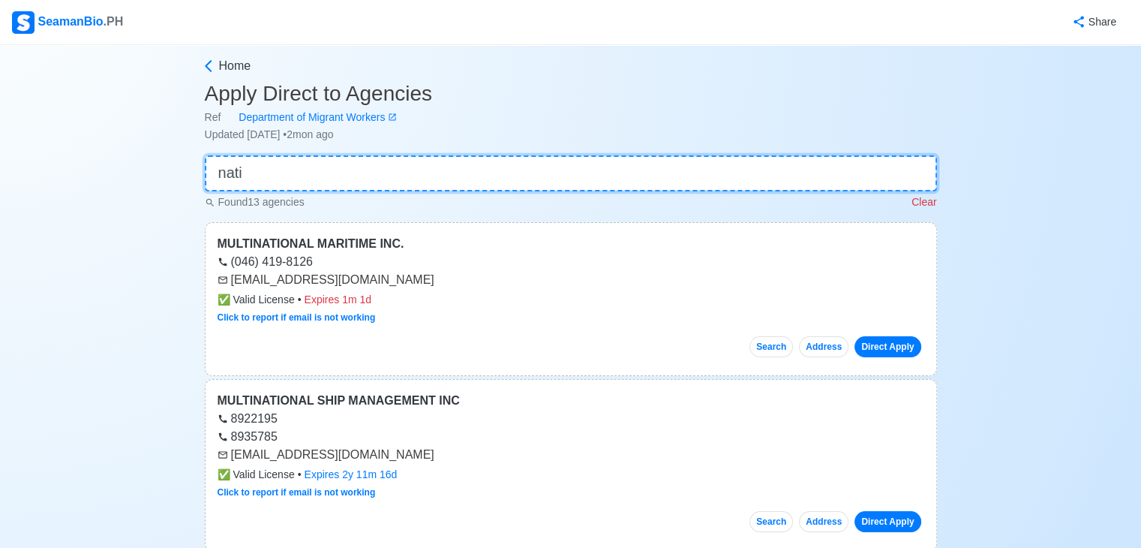
type input "i"
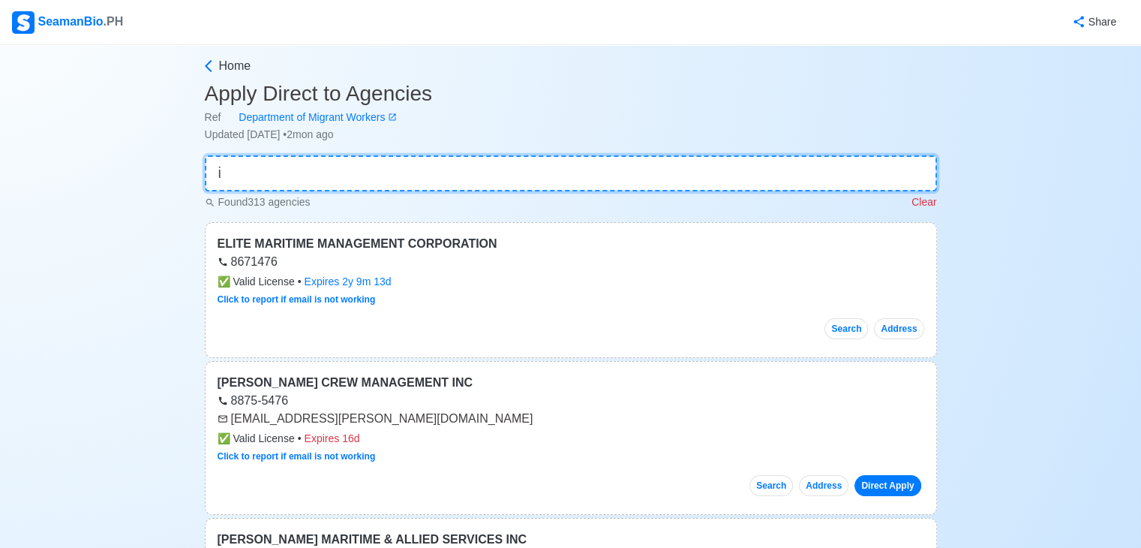
click at [272, 181] on input "i" at bounding box center [571, 173] width 732 height 36
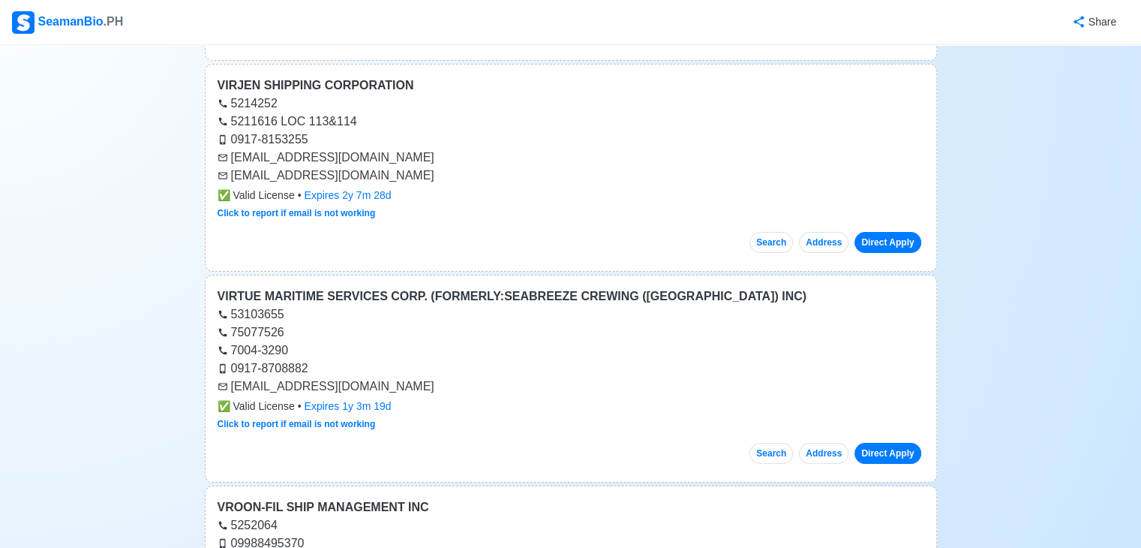
scroll to position [40254, 0]
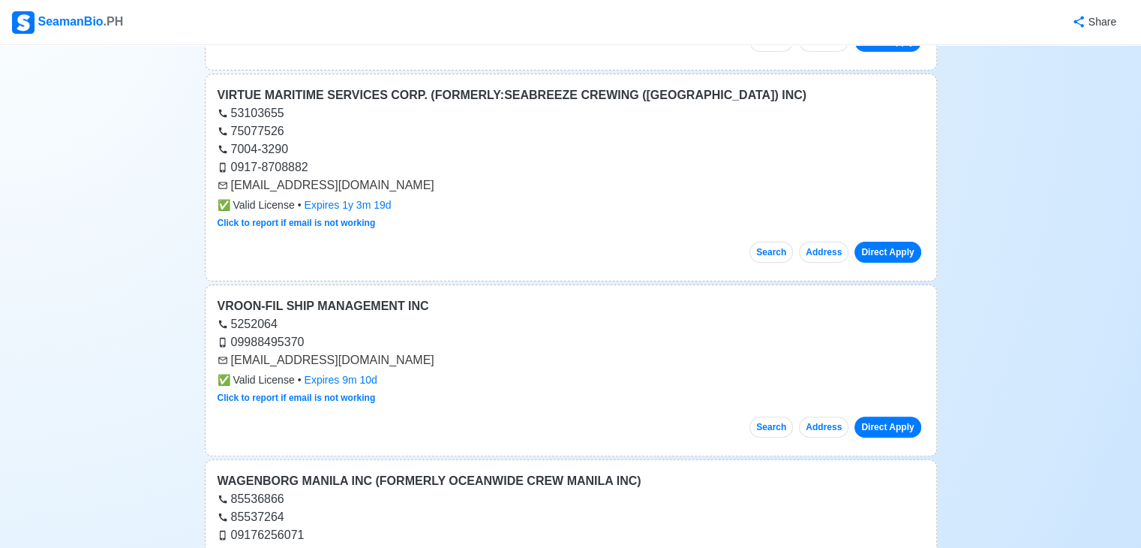
drag, startPoint x: 232, startPoint y: 418, endPoint x: 428, endPoint y: 420, distance: 195.9
copy div "[EMAIL_ADDRESS][DOMAIN_NAME]"
